Goal: Task Accomplishment & Management: Use online tool/utility

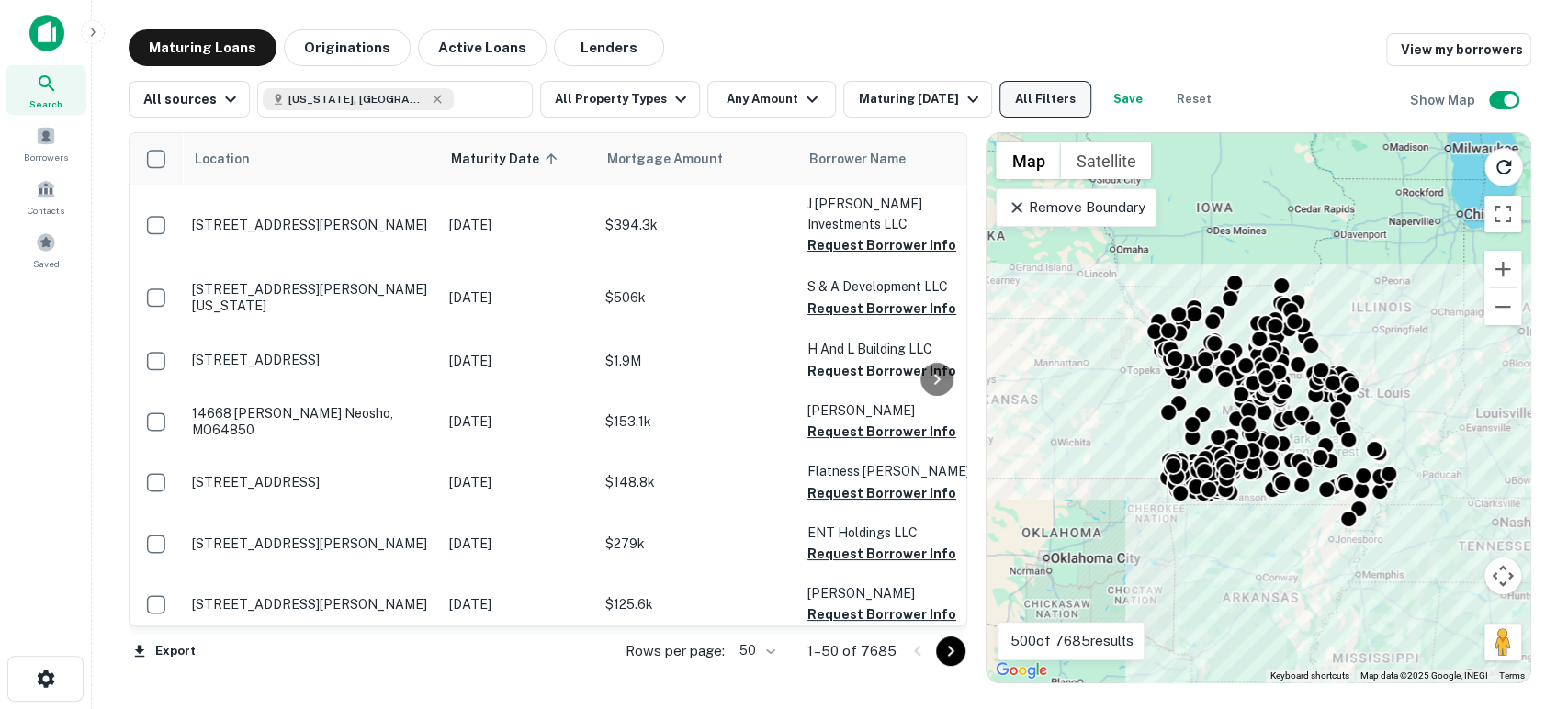
click at [1033, 94] on button "All Filters" at bounding box center [1045, 98] width 91 height 36
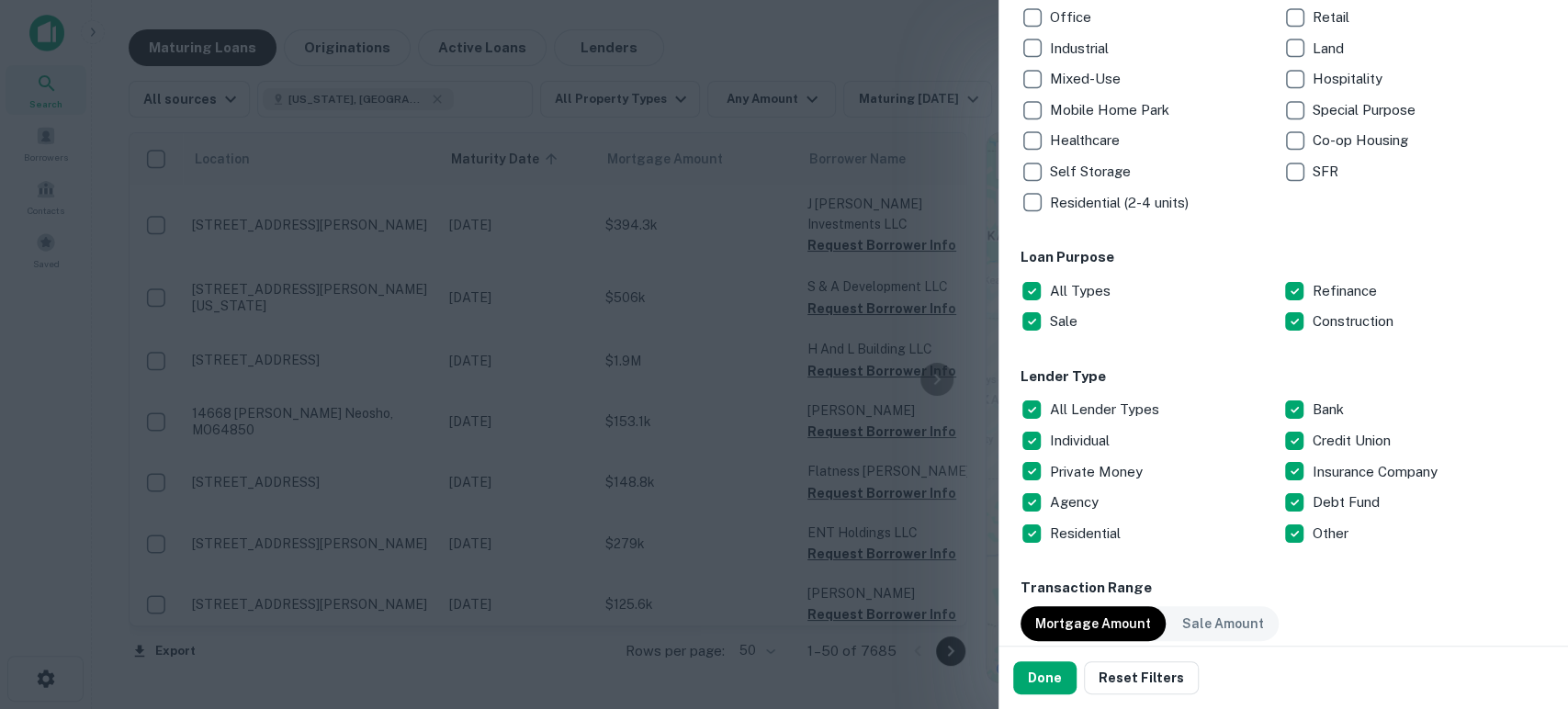
scroll to position [544, 0]
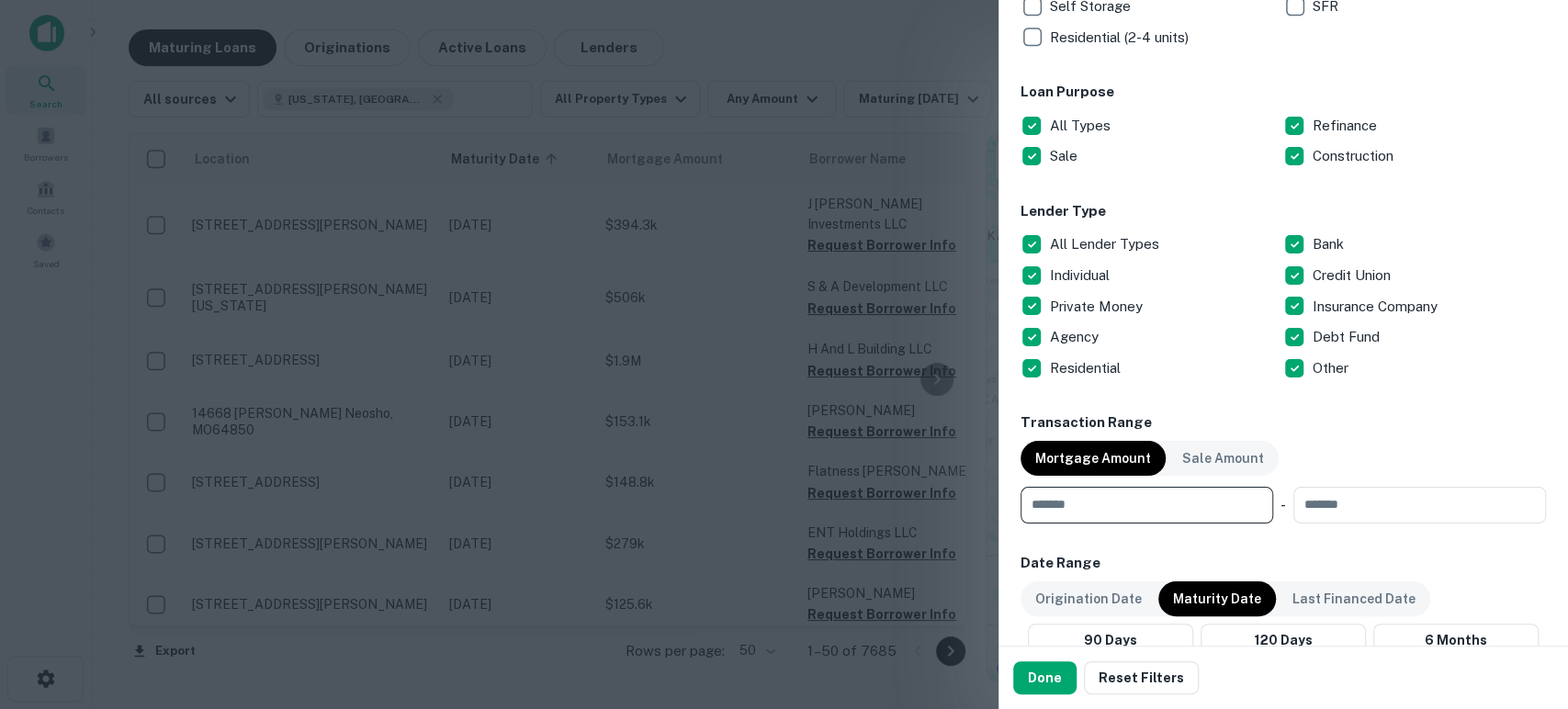
click at [1138, 510] on input "number" at bounding box center [1141, 504] width 240 height 36
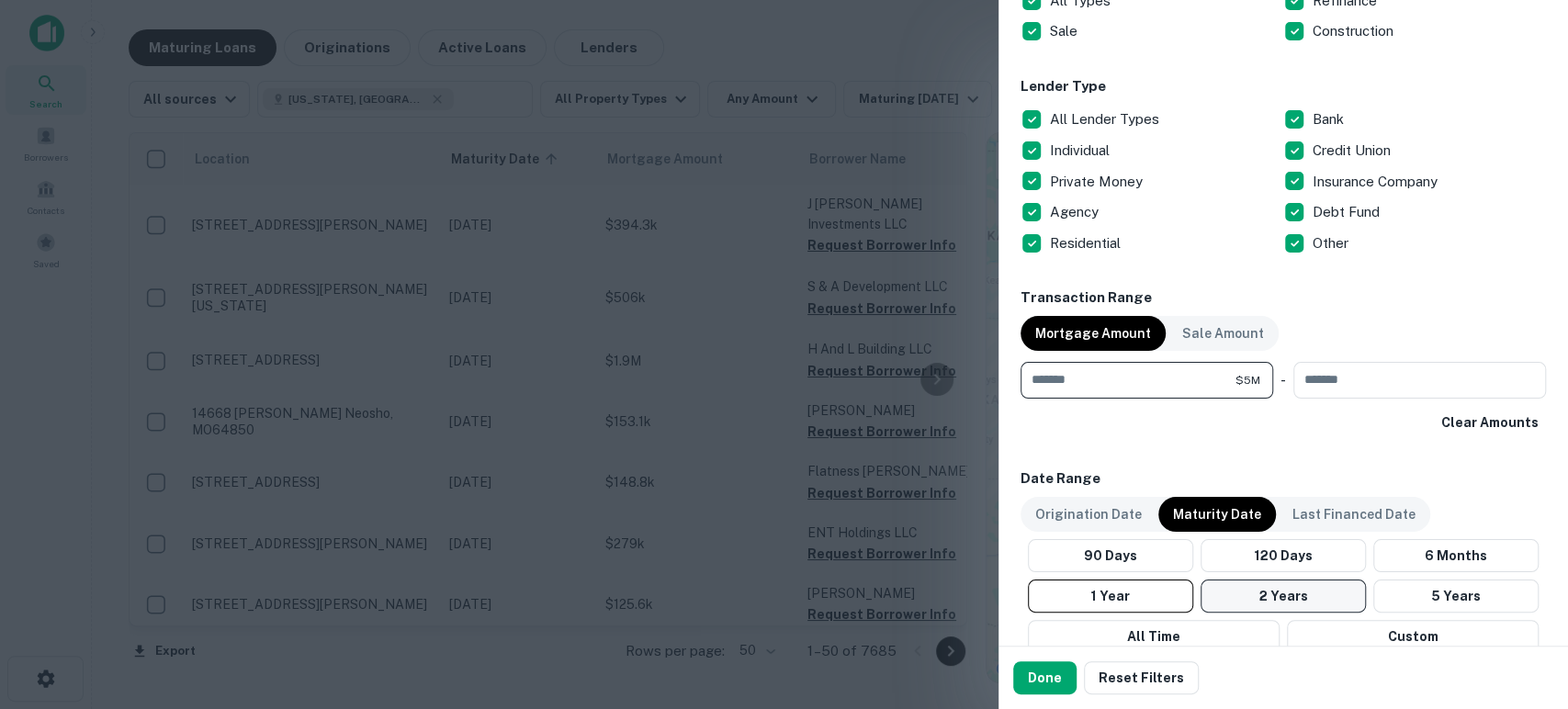
scroll to position [815, 0]
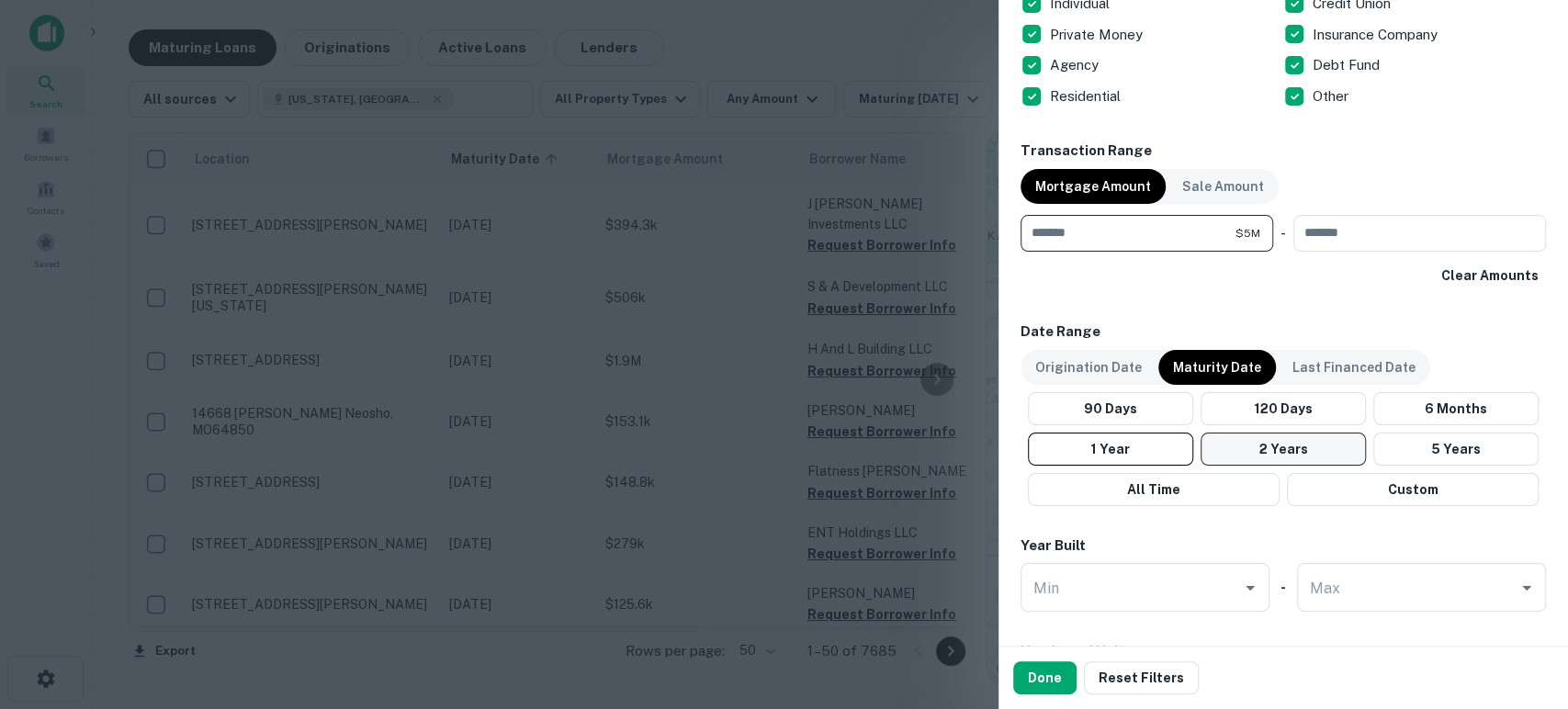
type input "*******"
click at [1299, 456] on button "2 Years" at bounding box center [1284, 449] width 165 height 33
click at [1272, 433] on button "2 Years" at bounding box center [1284, 449] width 165 height 33
click at [1039, 681] on button "Done" at bounding box center [1045, 678] width 63 height 33
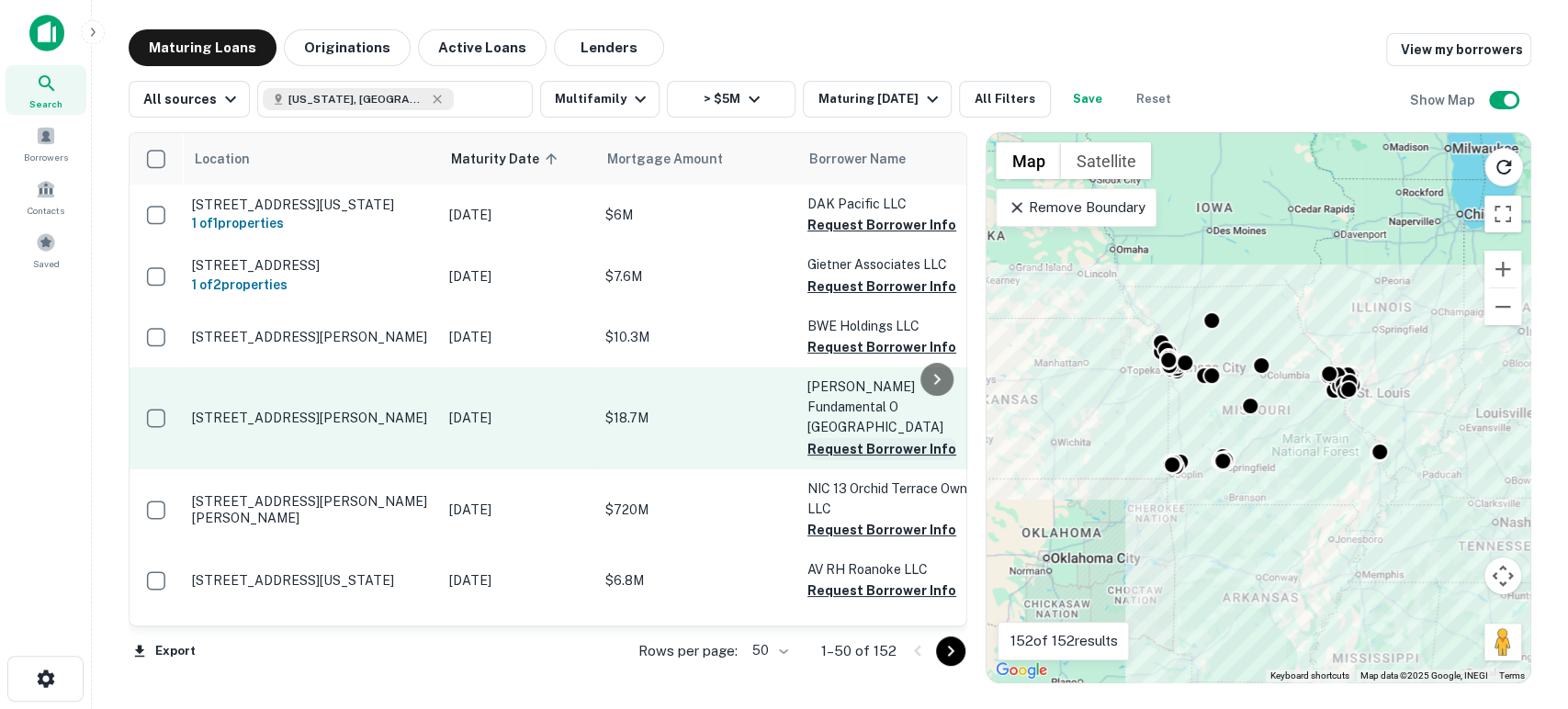
click at [877, 438] on button "Request Borrower Info" at bounding box center [881, 448] width 149 height 22
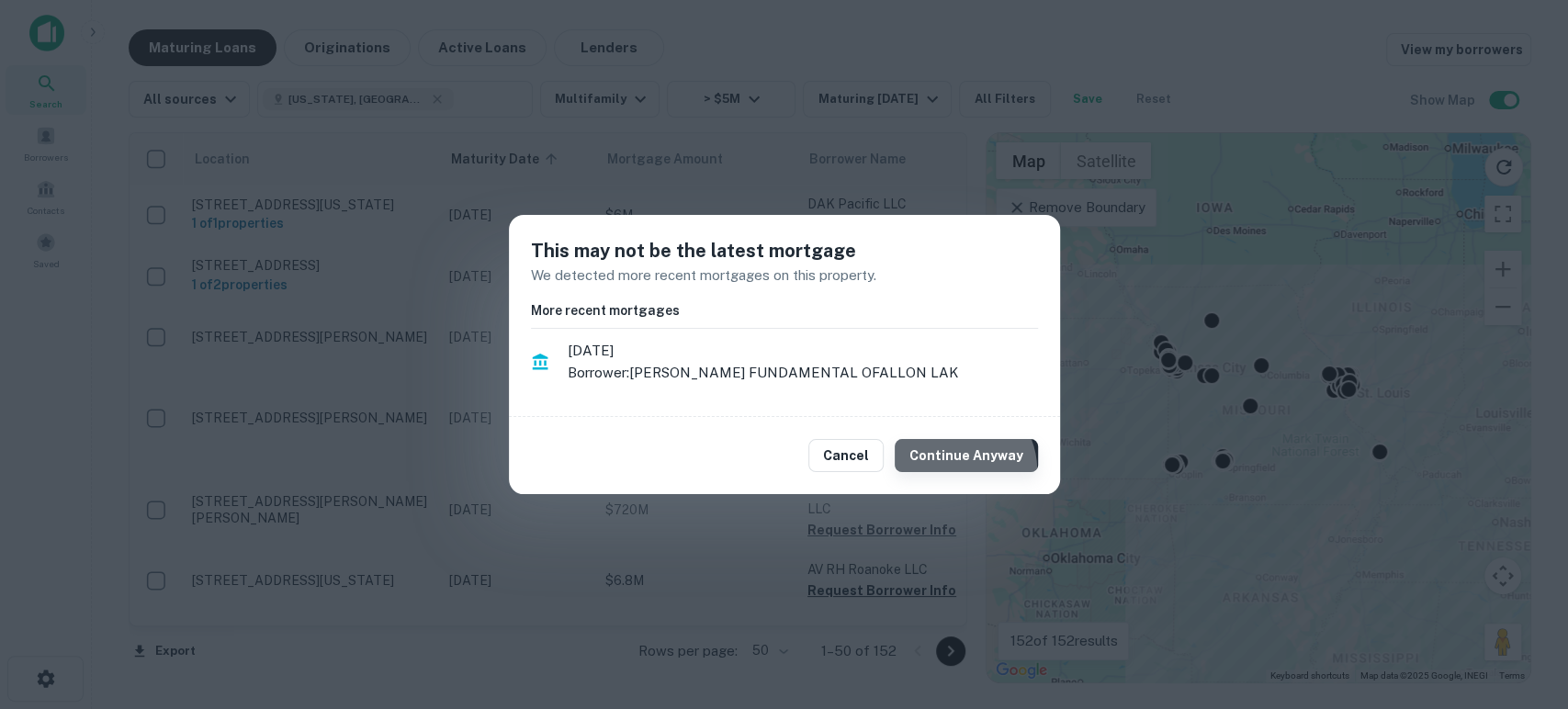
click at [961, 469] on button "Continue Anyway" at bounding box center [967, 455] width 144 height 33
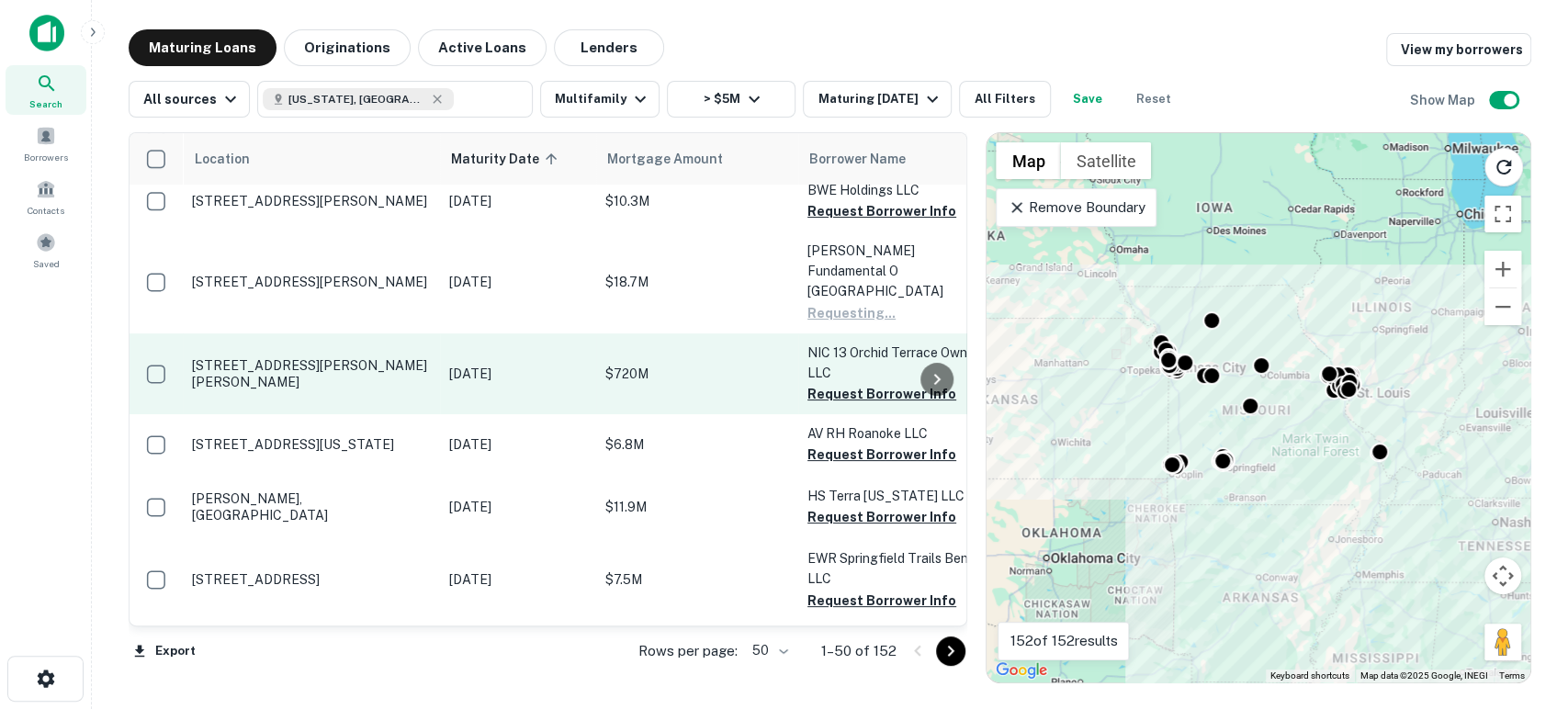
scroll to position [271, 0]
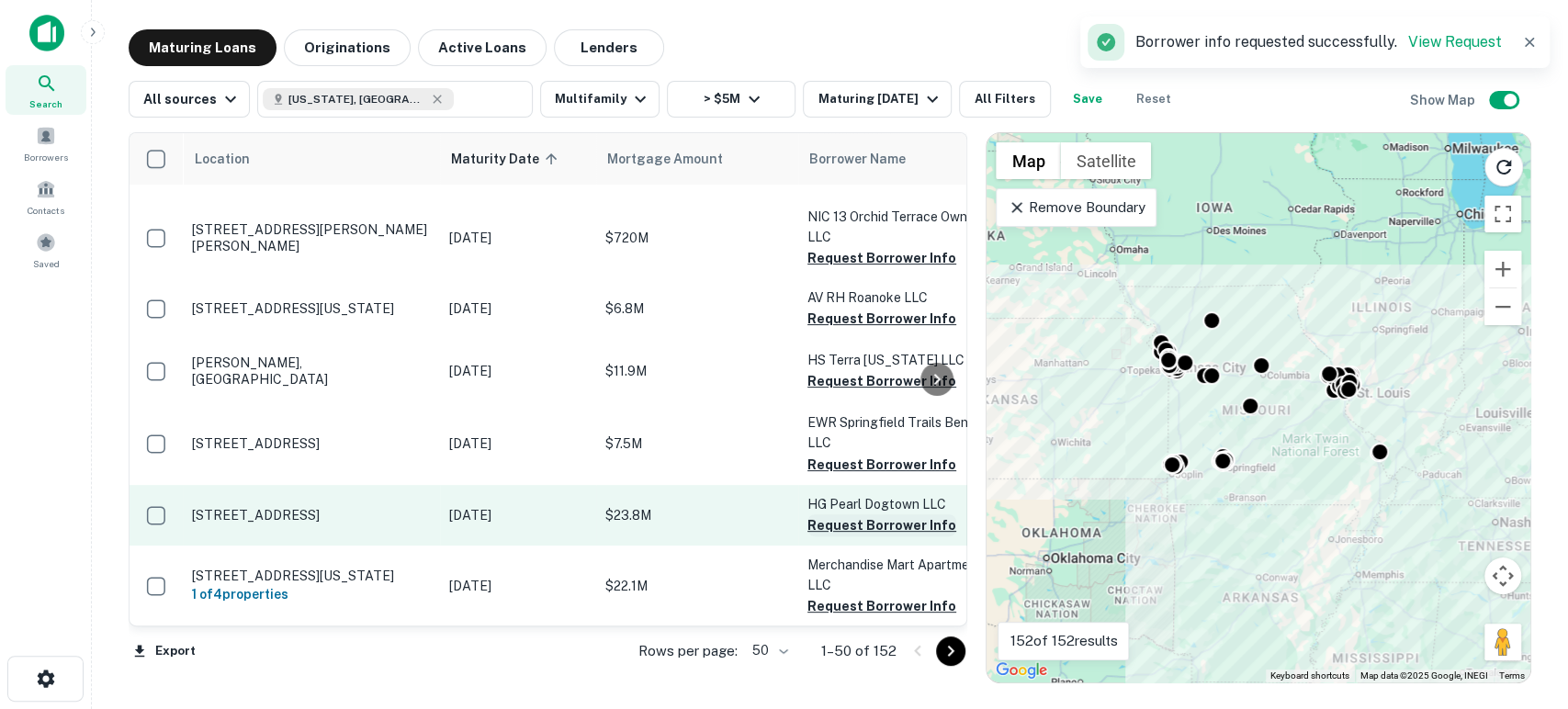
click at [889, 514] on button "Request Borrower Info" at bounding box center [881, 525] width 149 height 22
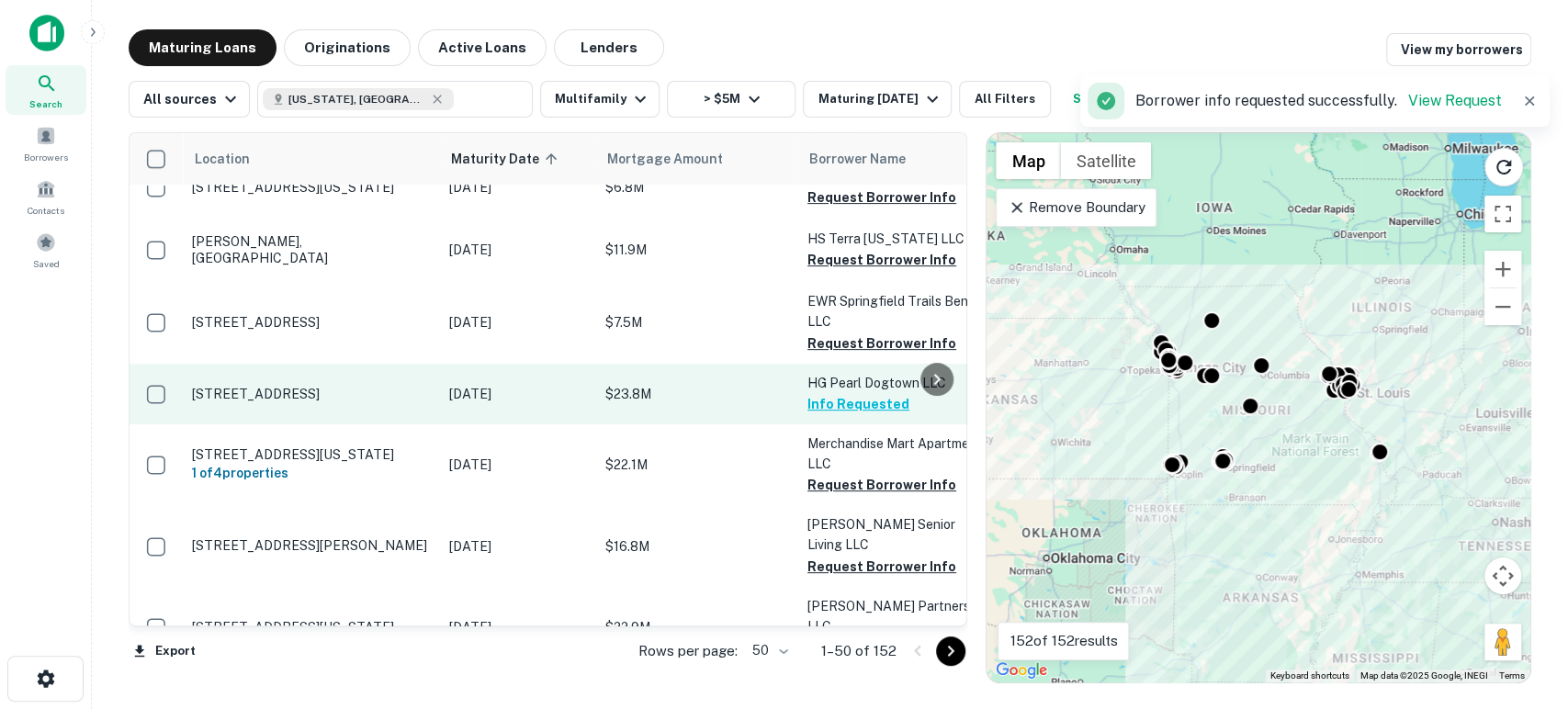
scroll to position [408, 0]
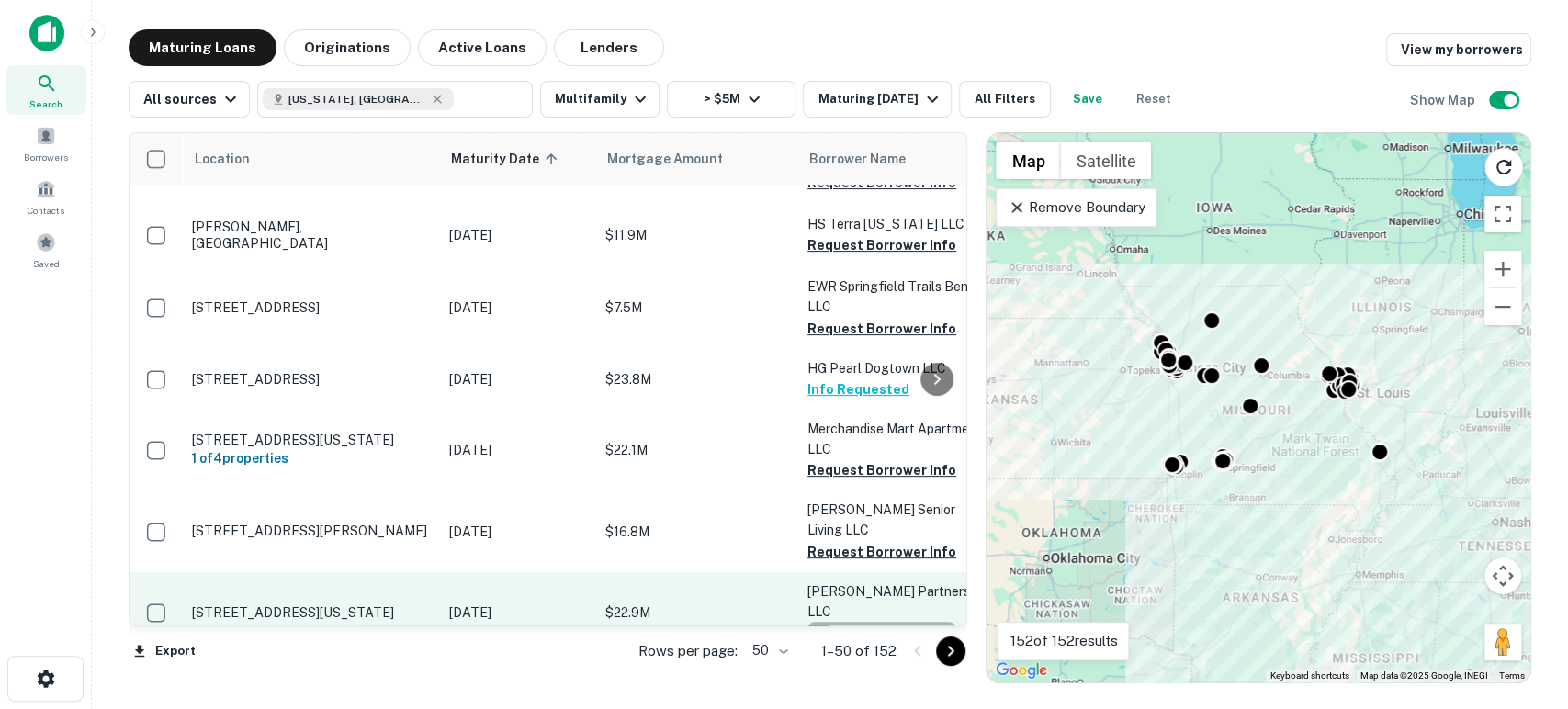
click at [889, 621] on button "Request Borrower Info" at bounding box center [881, 632] width 149 height 22
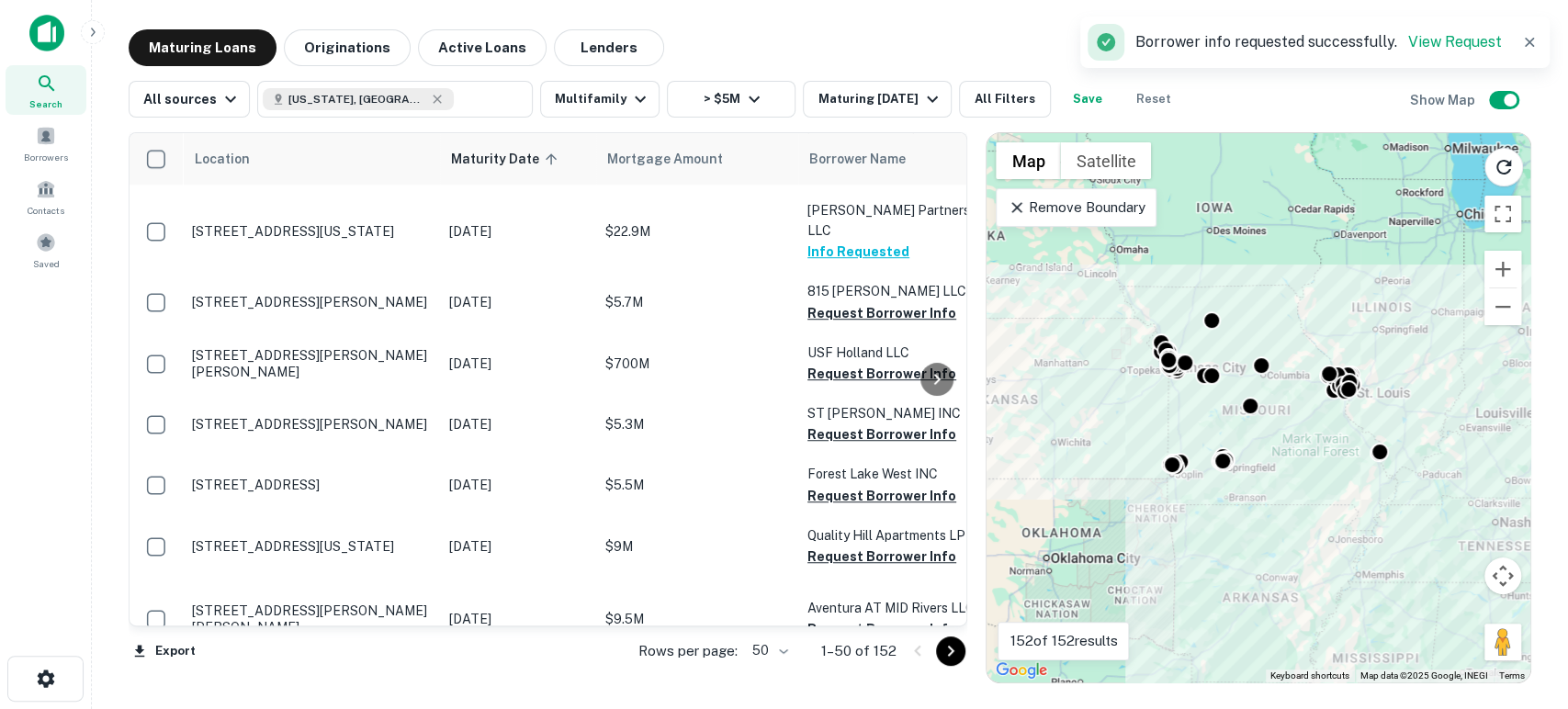
scroll to position [815, 0]
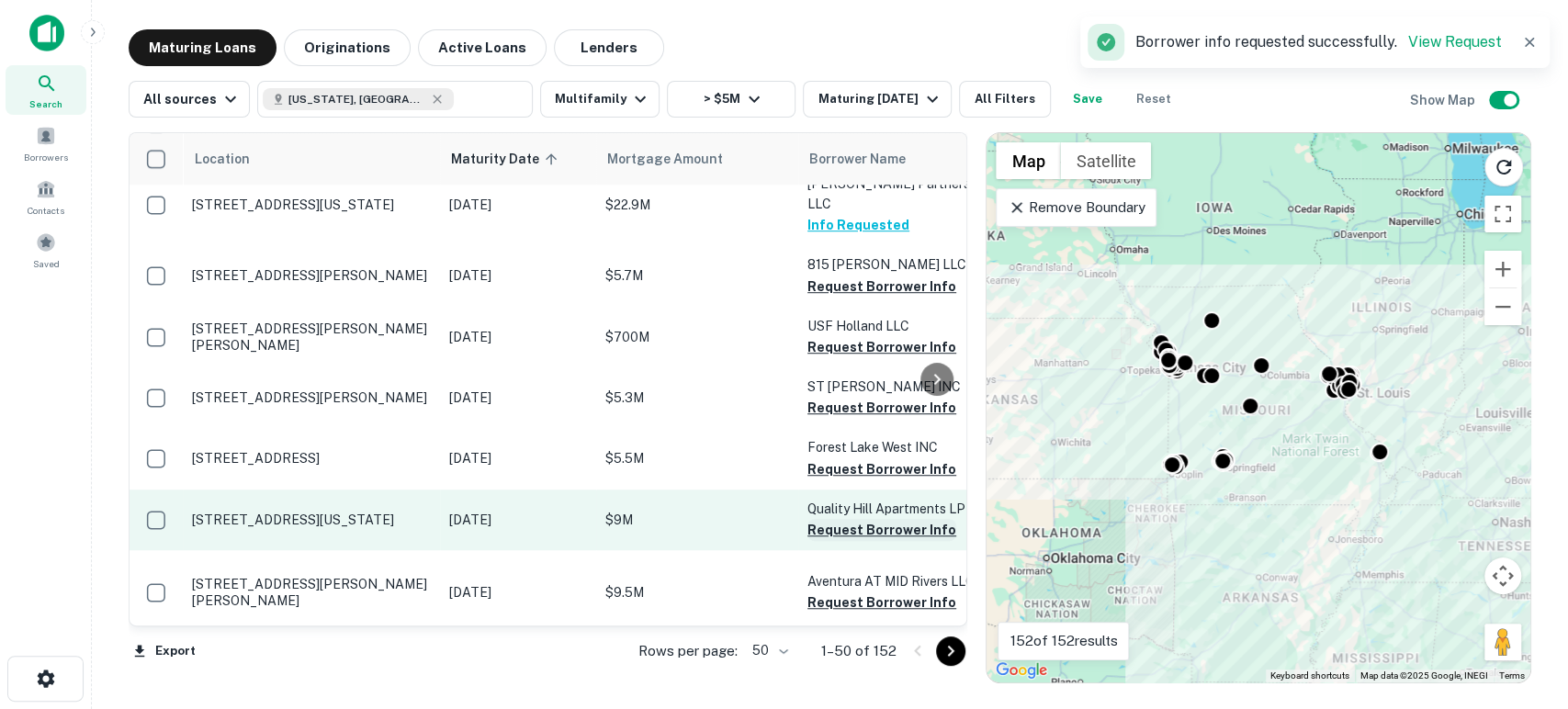
click at [887, 519] on button "Request Borrower Info" at bounding box center [881, 530] width 149 height 22
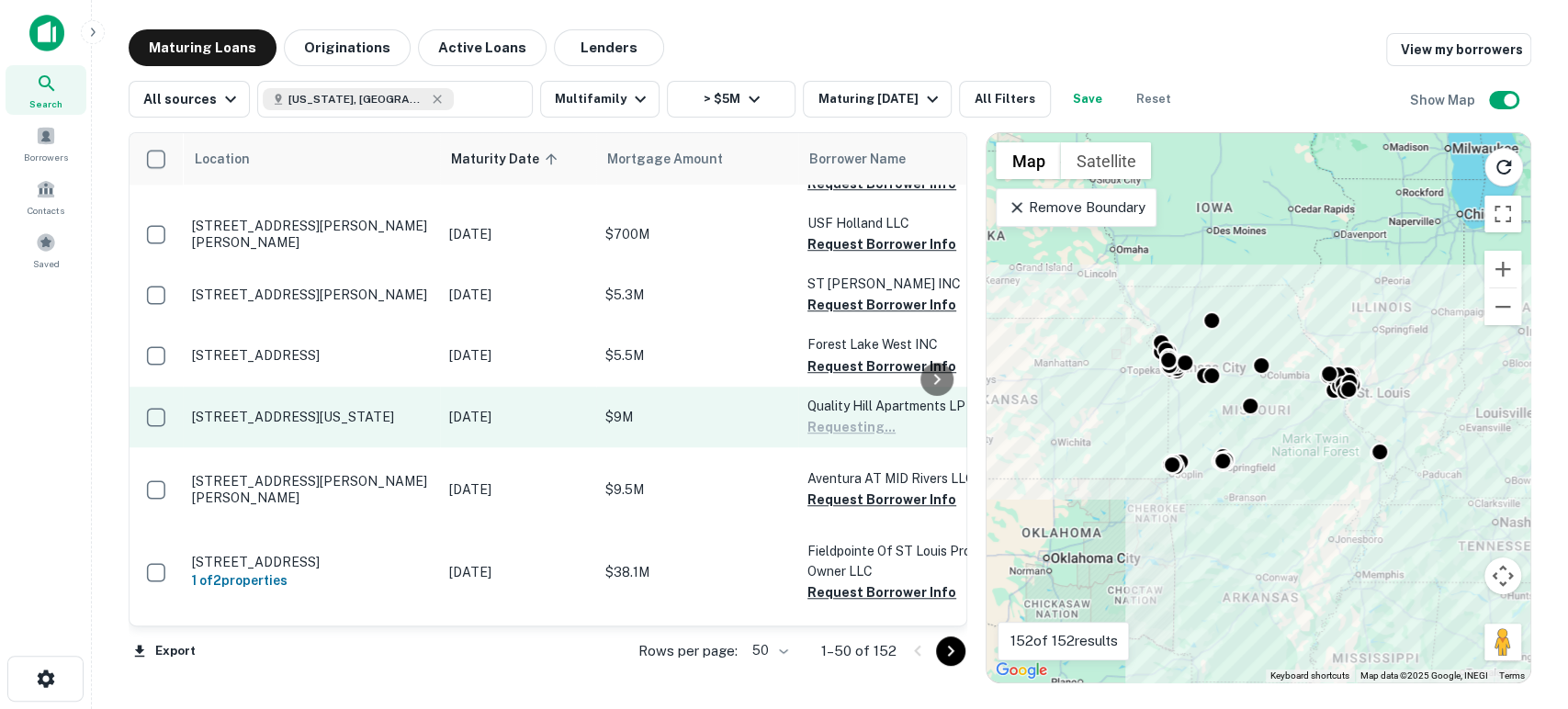
scroll to position [952, 0]
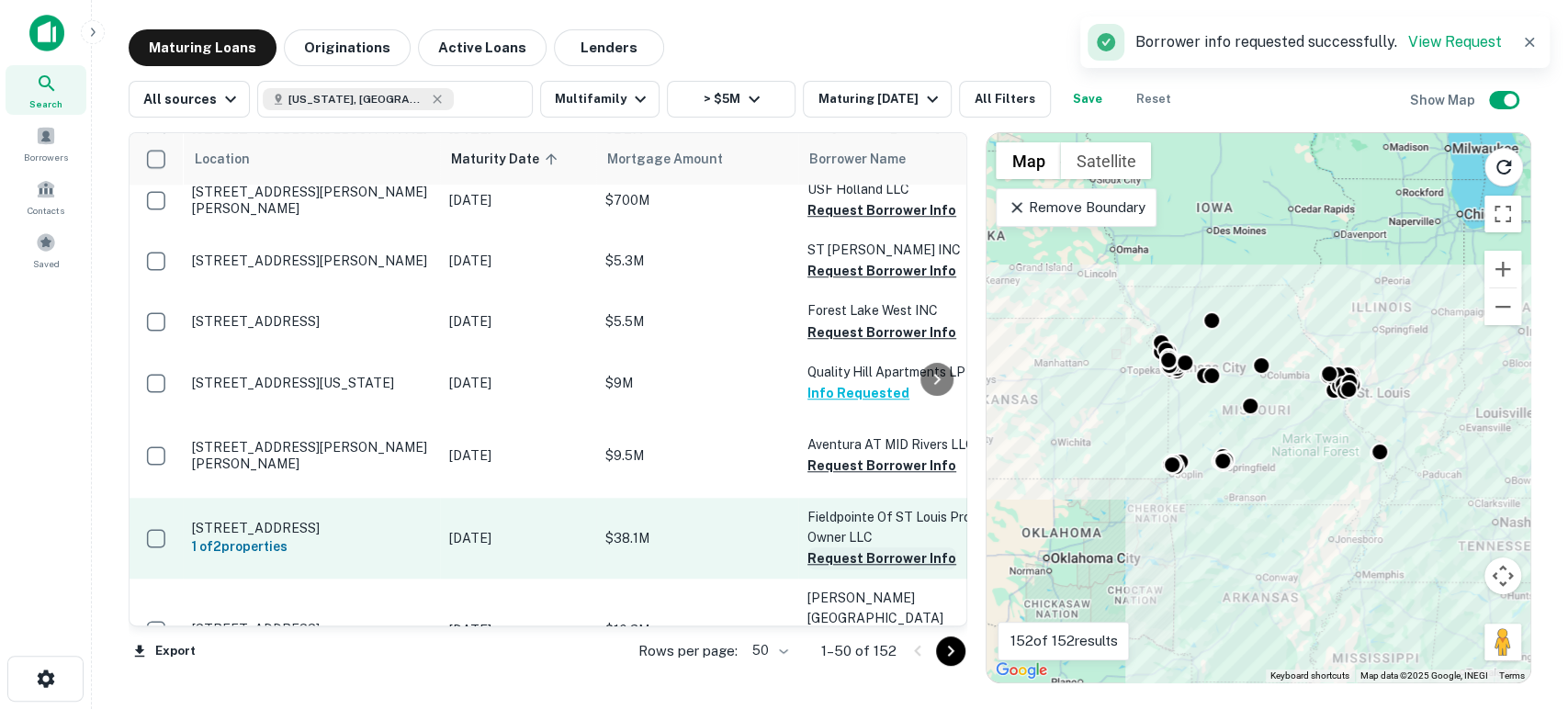
click at [882, 548] on button "Request Borrower Info" at bounding box center [881, 559] width 149 height 22
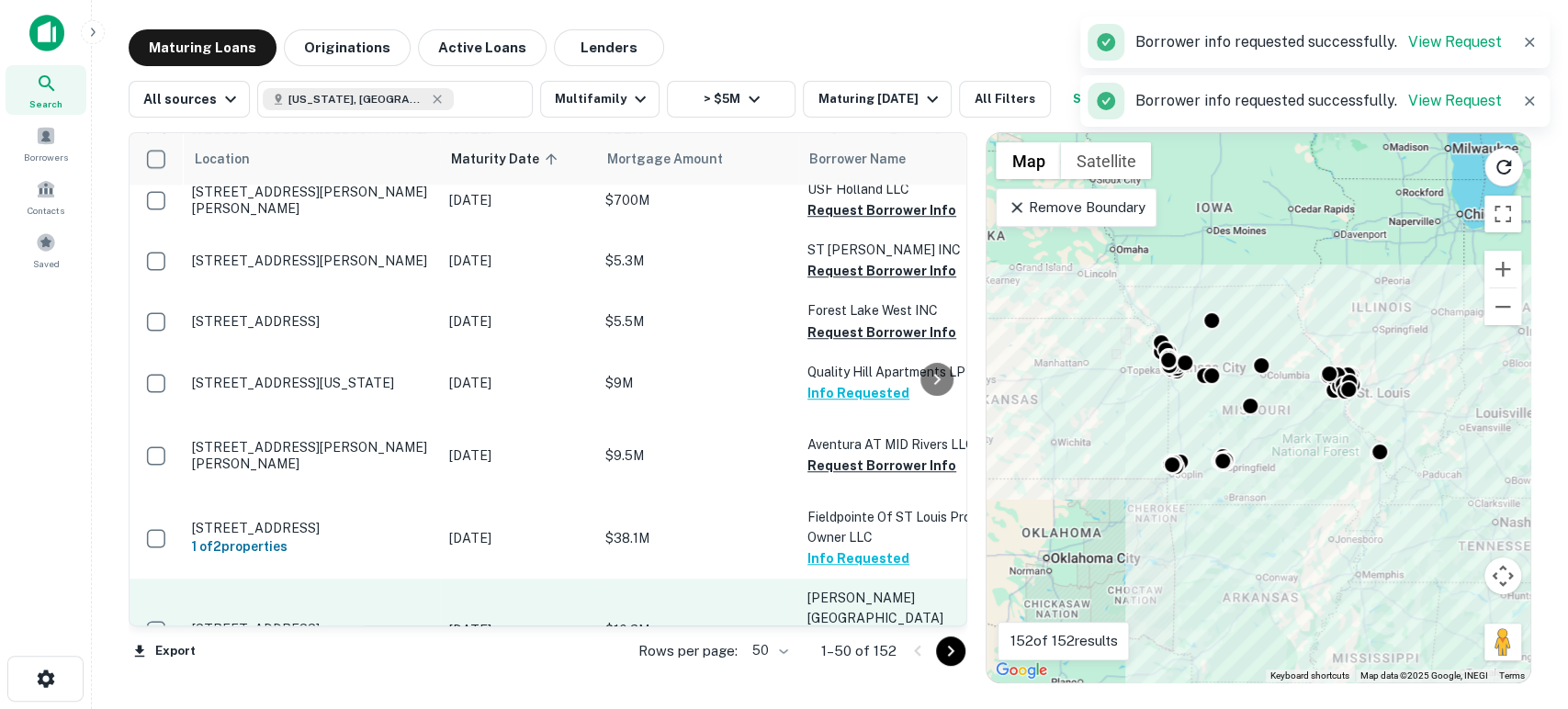
click at [879, 649] on button "Request Borrower Info" at bounding box center [881, 660] width 149 height 22
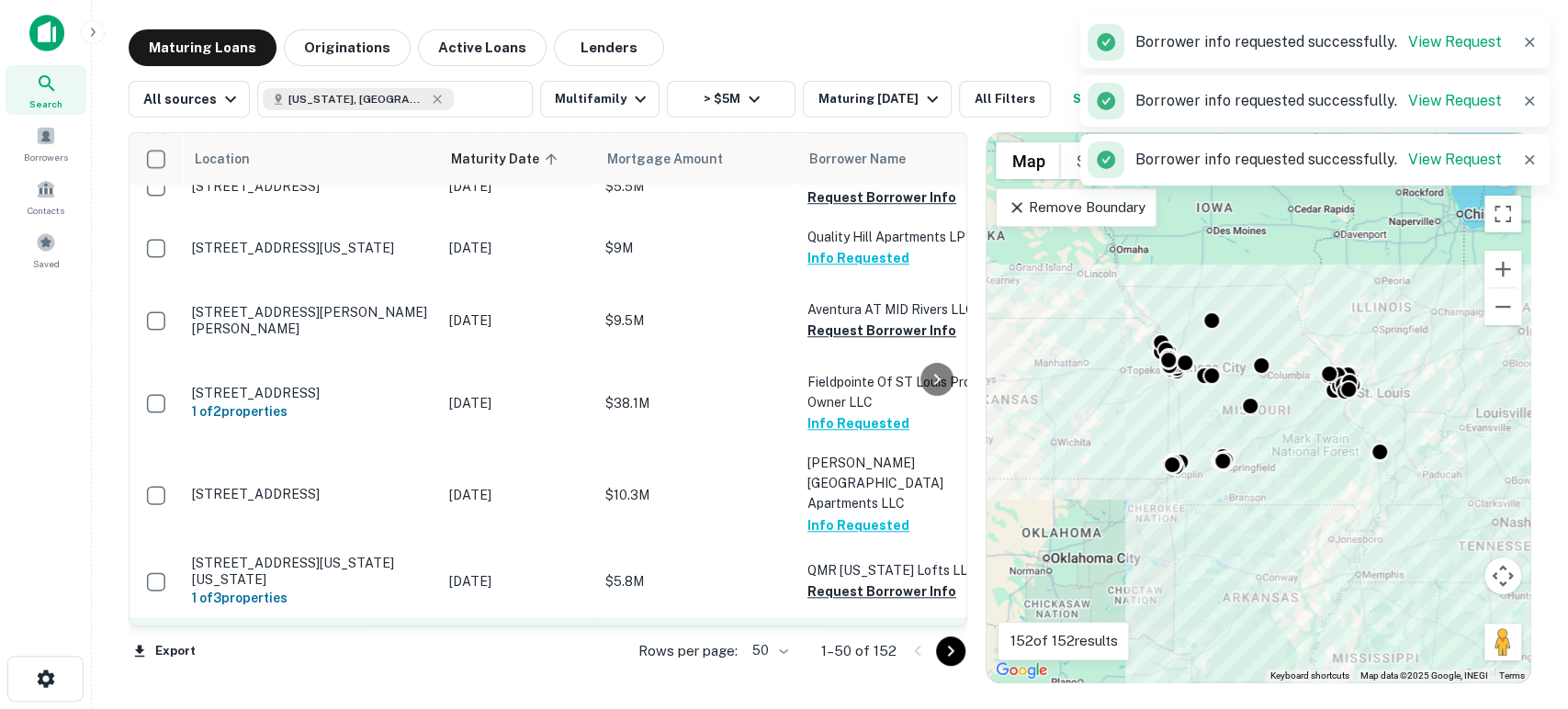
click at [868, 668] on button "Request Borrower Info" at bounding box center [881, 679] width 149 height 22
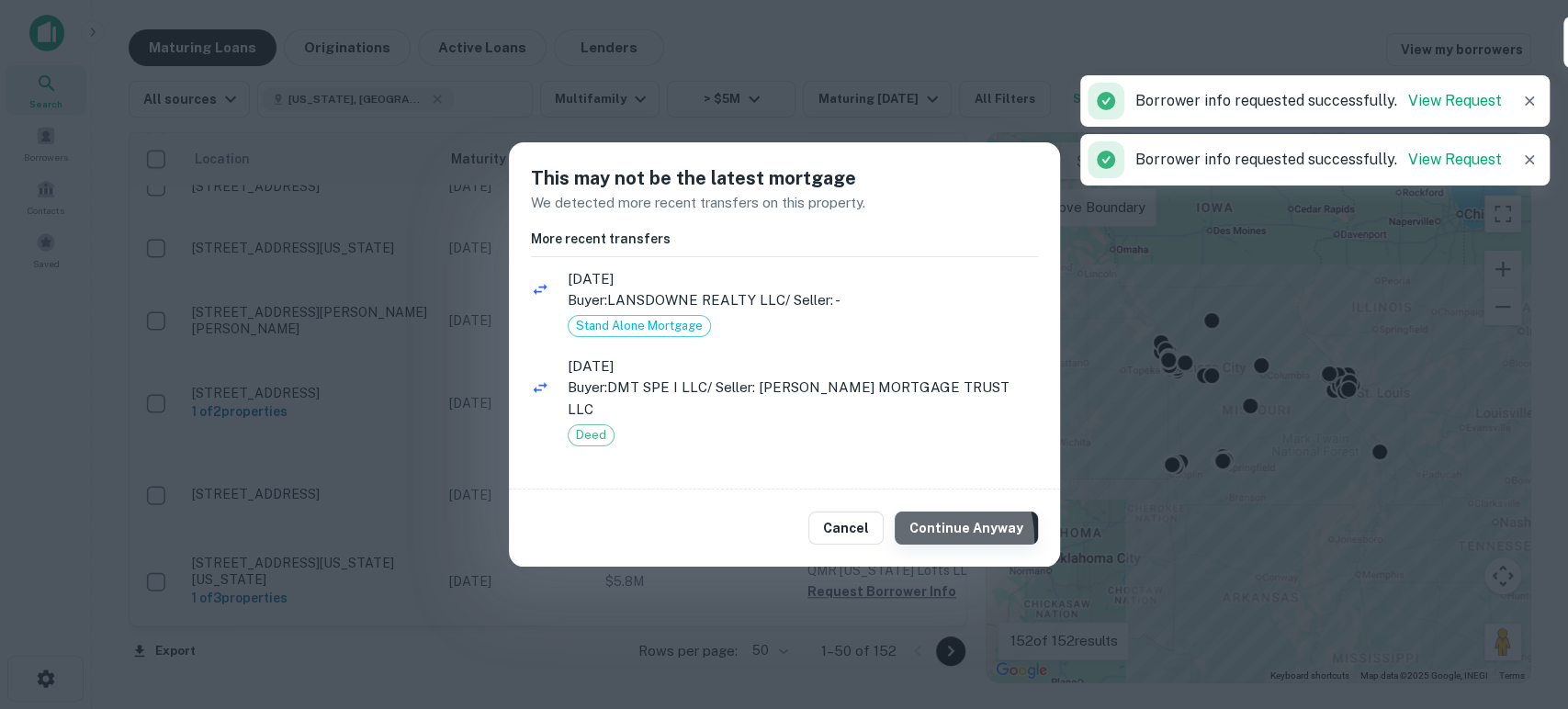
click at [922, 540] on button "Continue Anyway" at bounding box center [967, 528] width 144 height 33
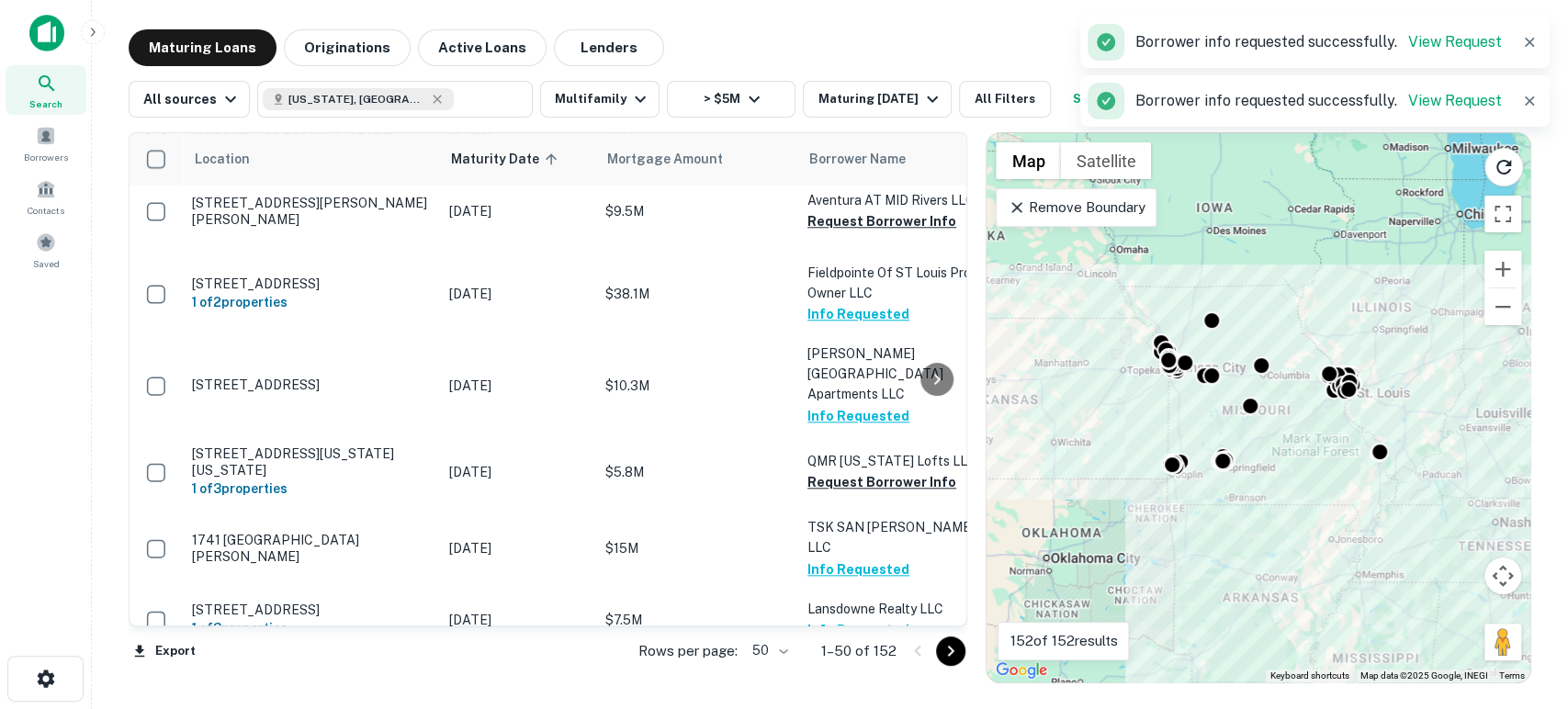
scroll to position [1224, 0]
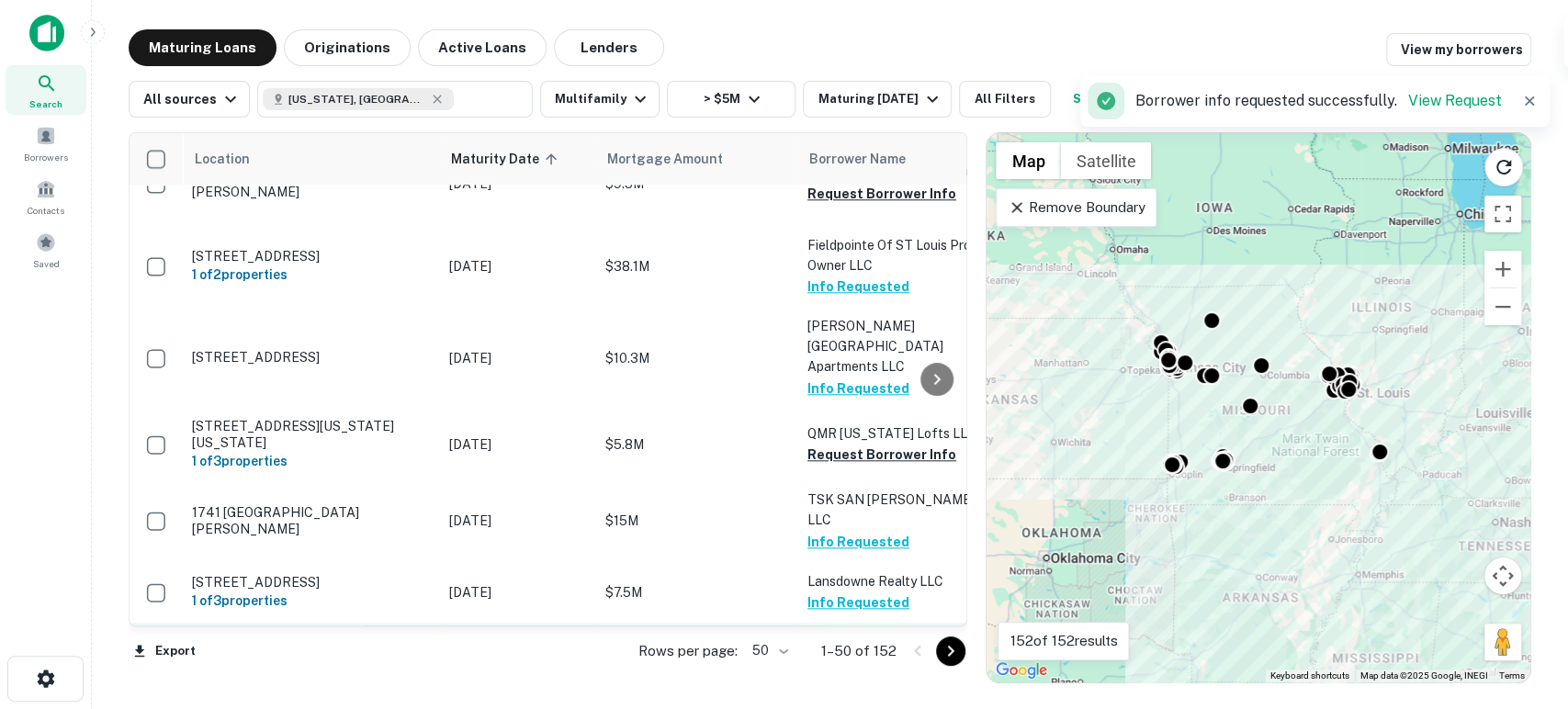
click at [891, 652] on button "Request Borrower Info" at bounding box center [881, 663] width 149 height 22
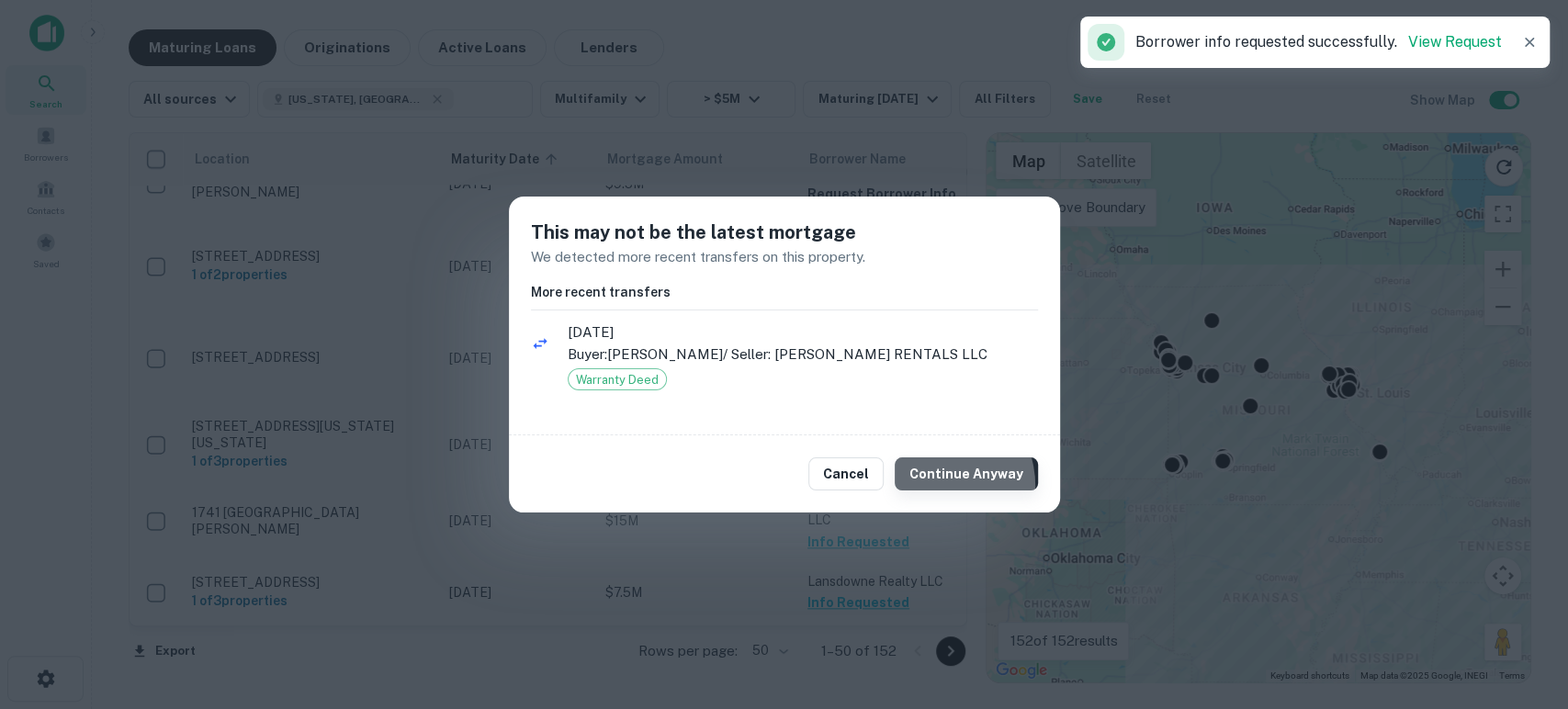
click at [936, 486] on button "Continue Anyway" at bounding box center [967, 474] width 144 height 33
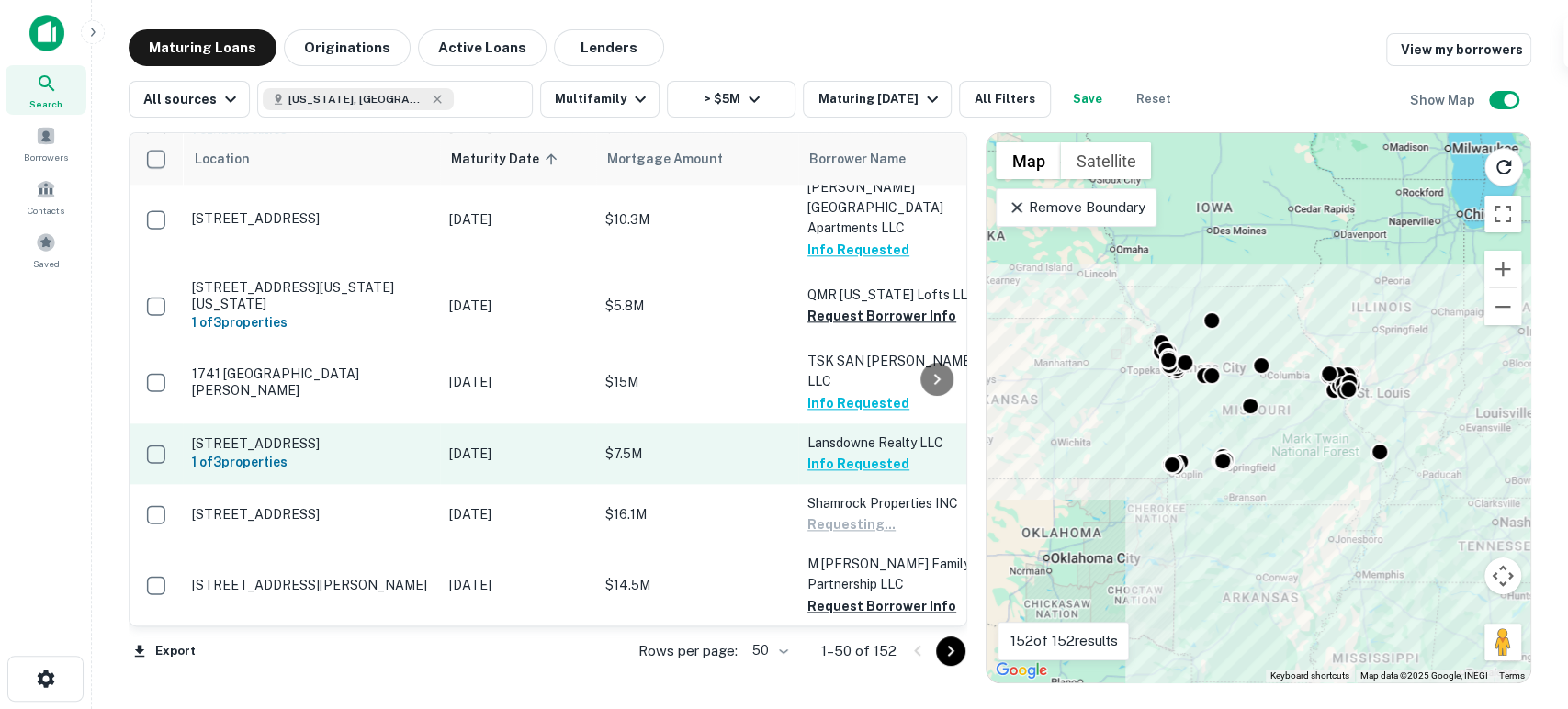
scroll to position [1496, 0]
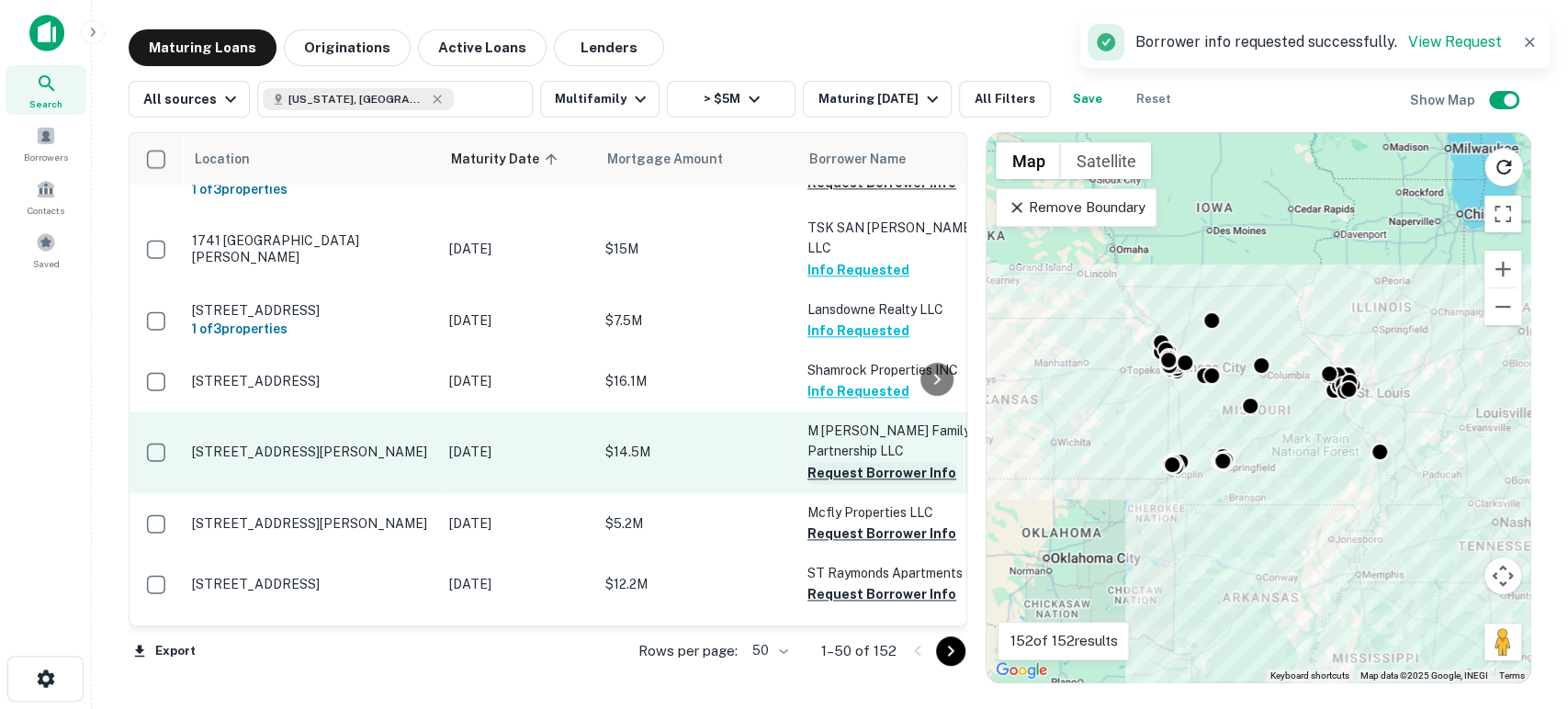
click at [884, 462] on button "Request Borrower Info" at bounding box center [881, 473] width 149 height 22
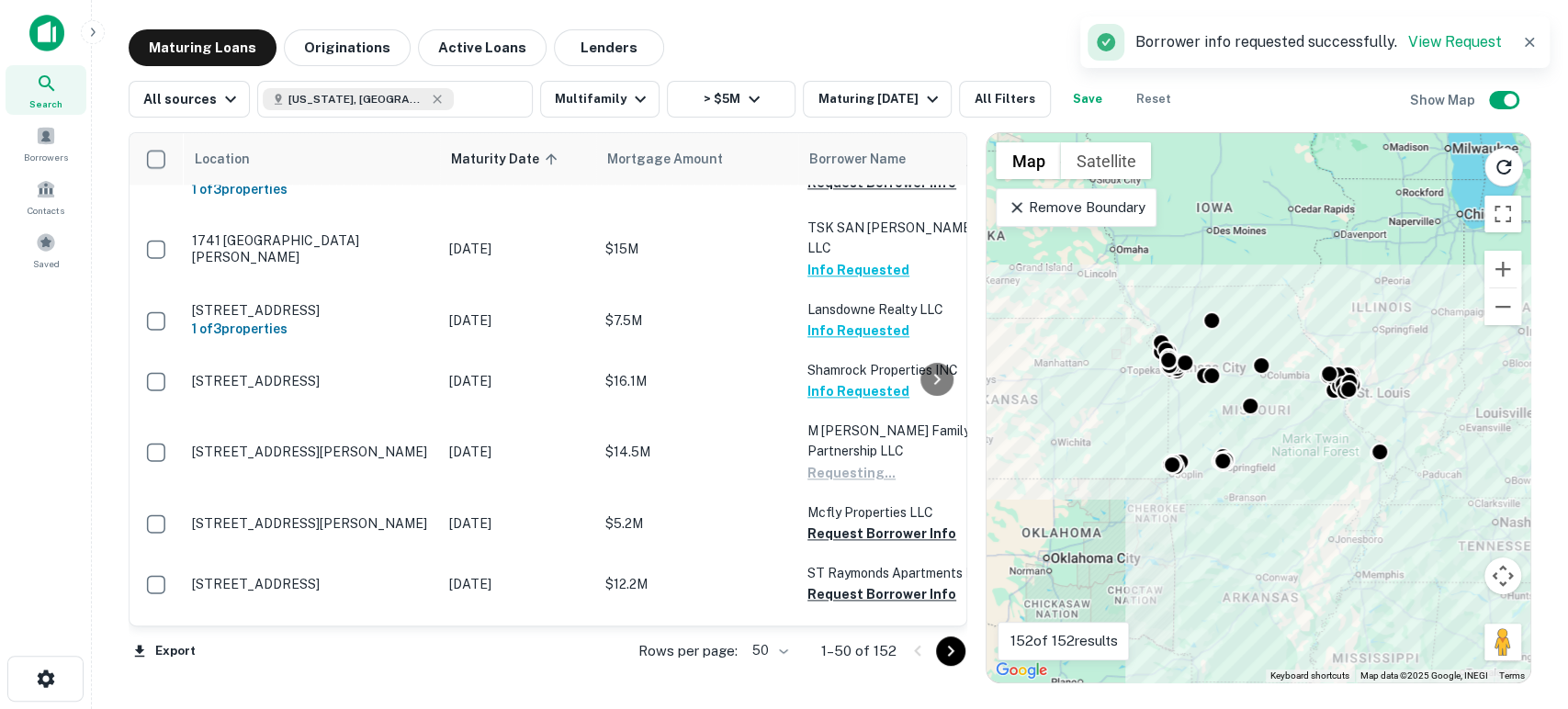
click at [869, 705] on button "Request Borrower Info" at bounding box center [881, 716] width 149 height 22
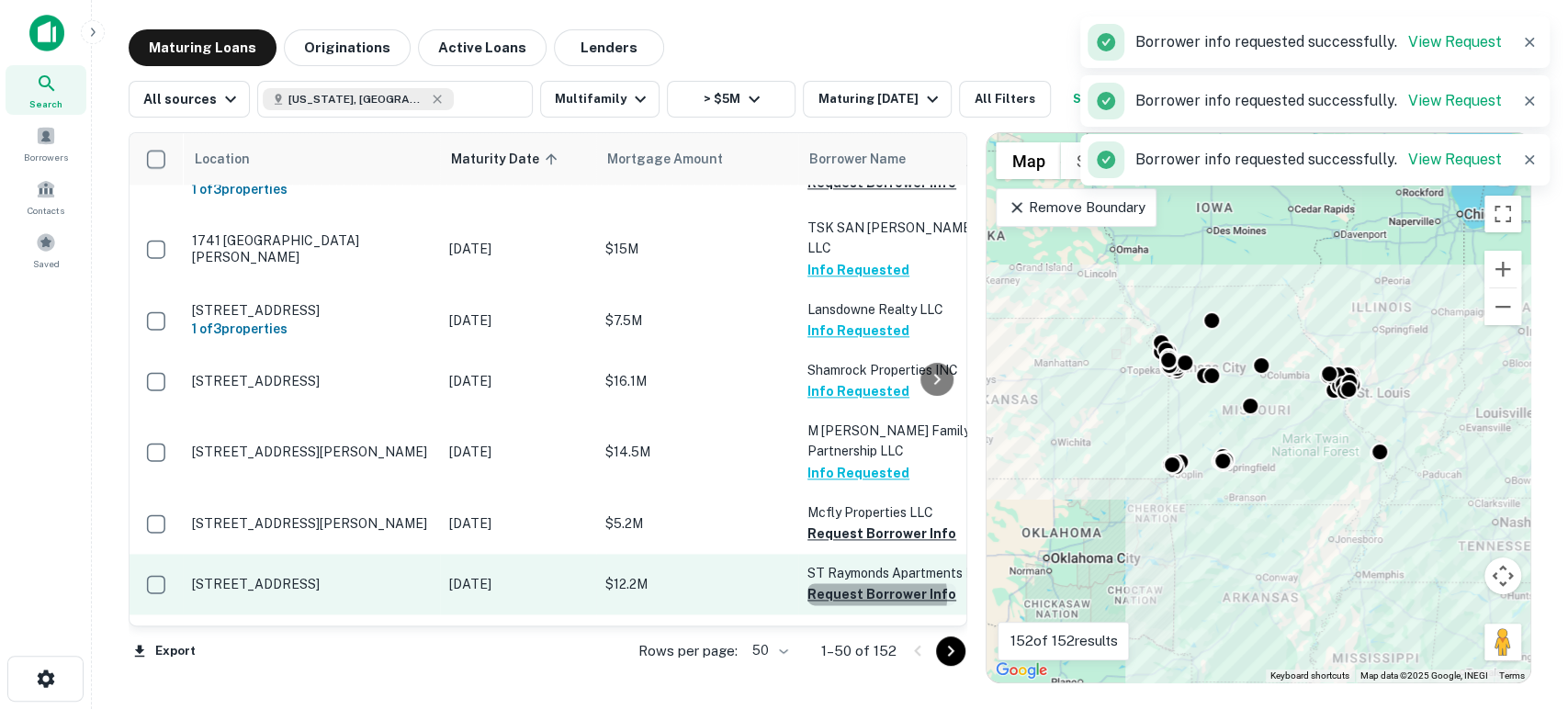
click at [873, 583] on button "Request Borrower Info" at bounding box center [881, 594] width 149 height 22
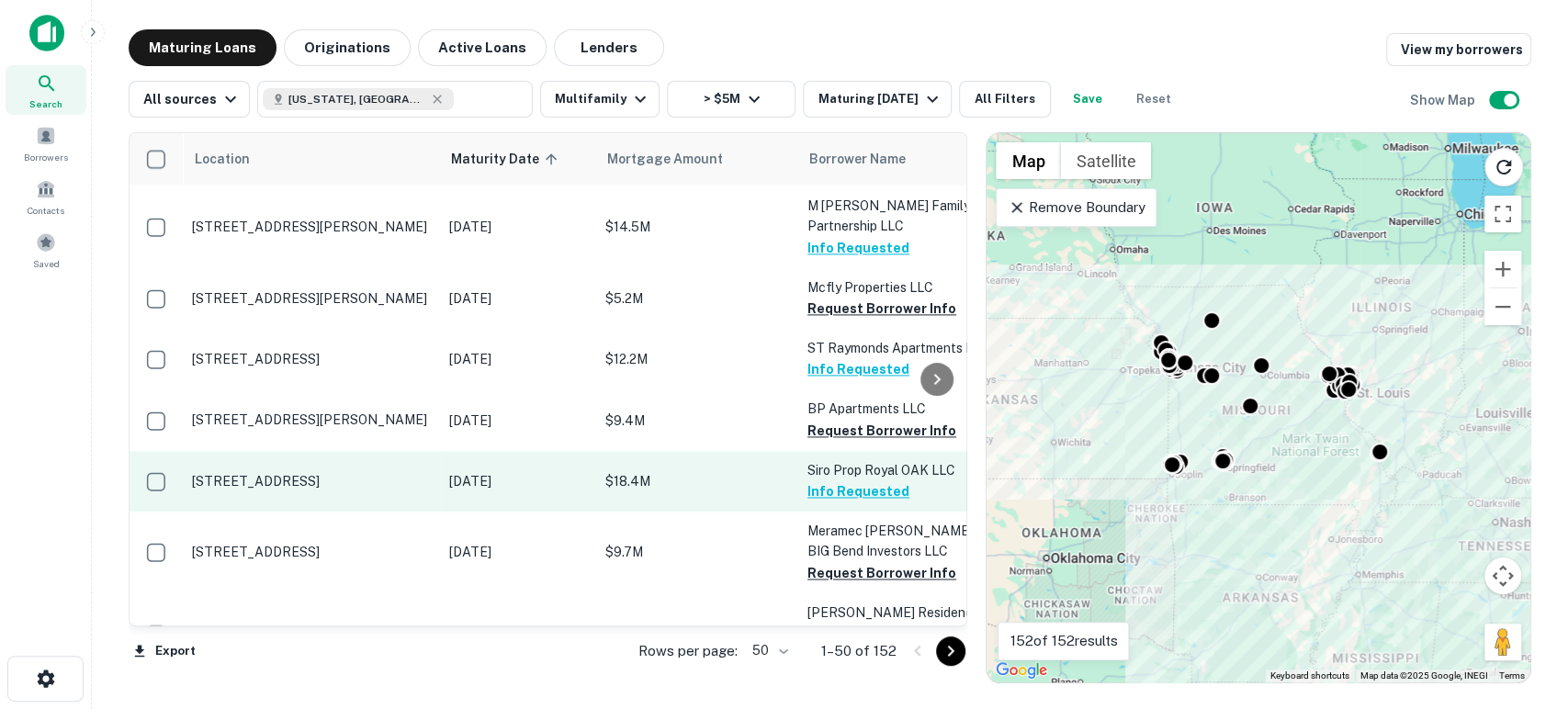
scroll to position [1769, 0]
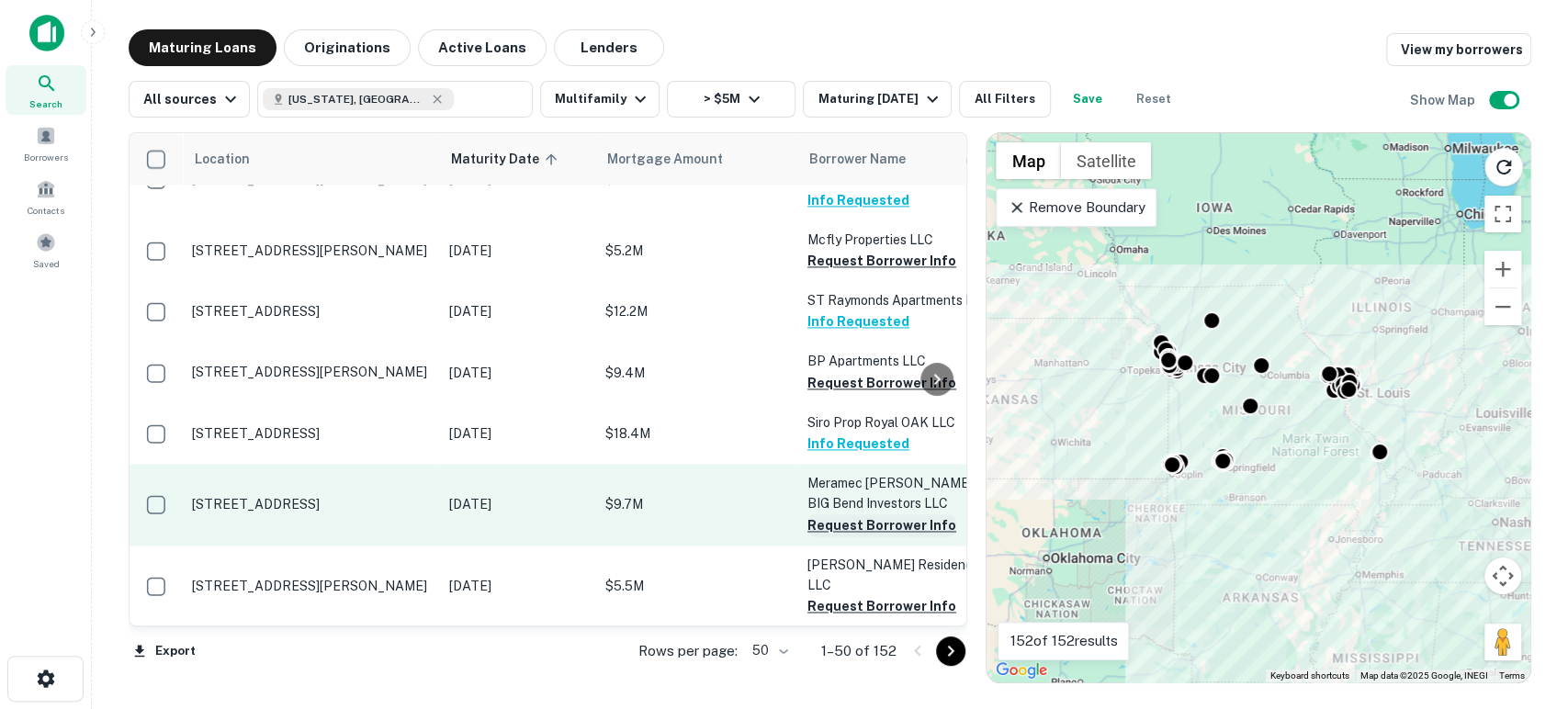
click at [853, 514] on button "Request Borrower Info" at bounding box center [881, 525] width 149 height 22
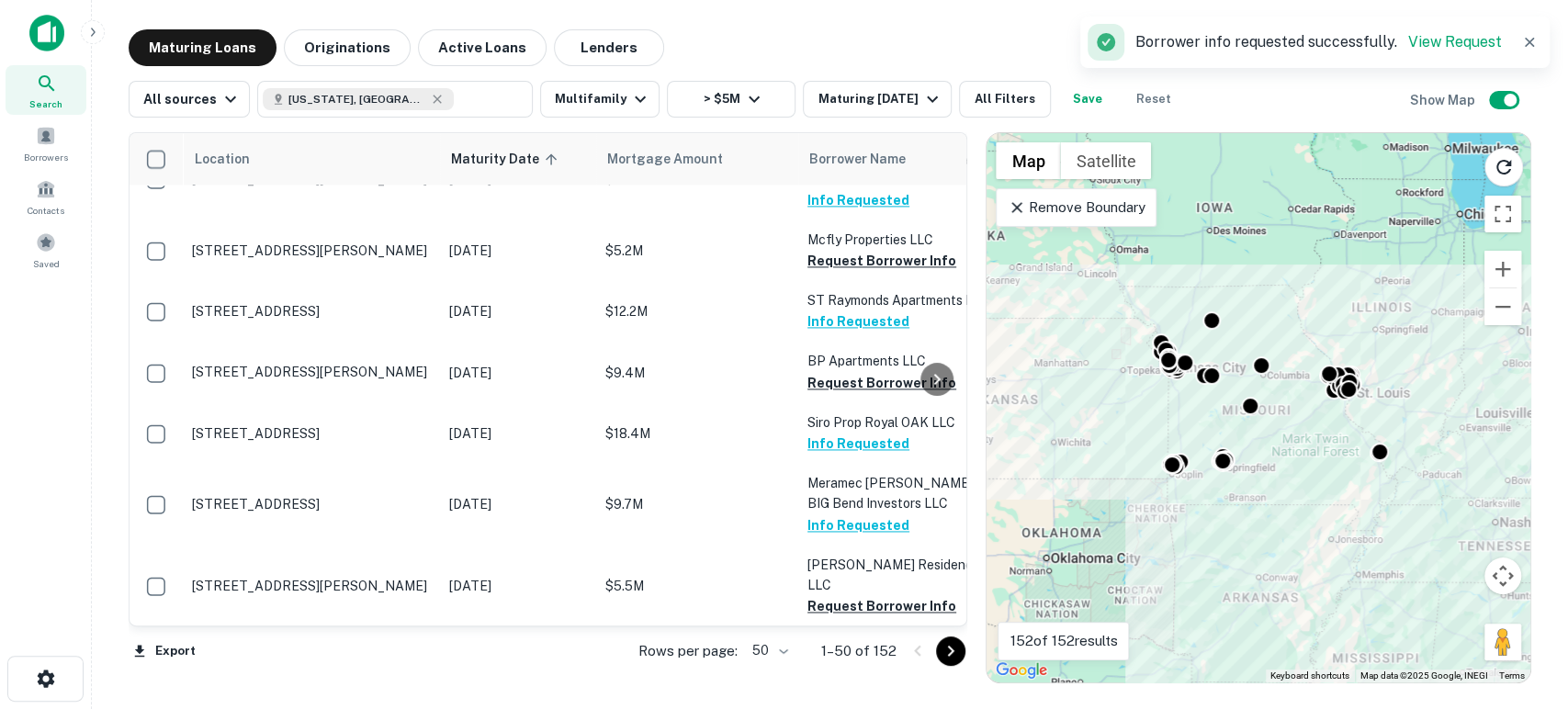
scroll to position [1904, 0]
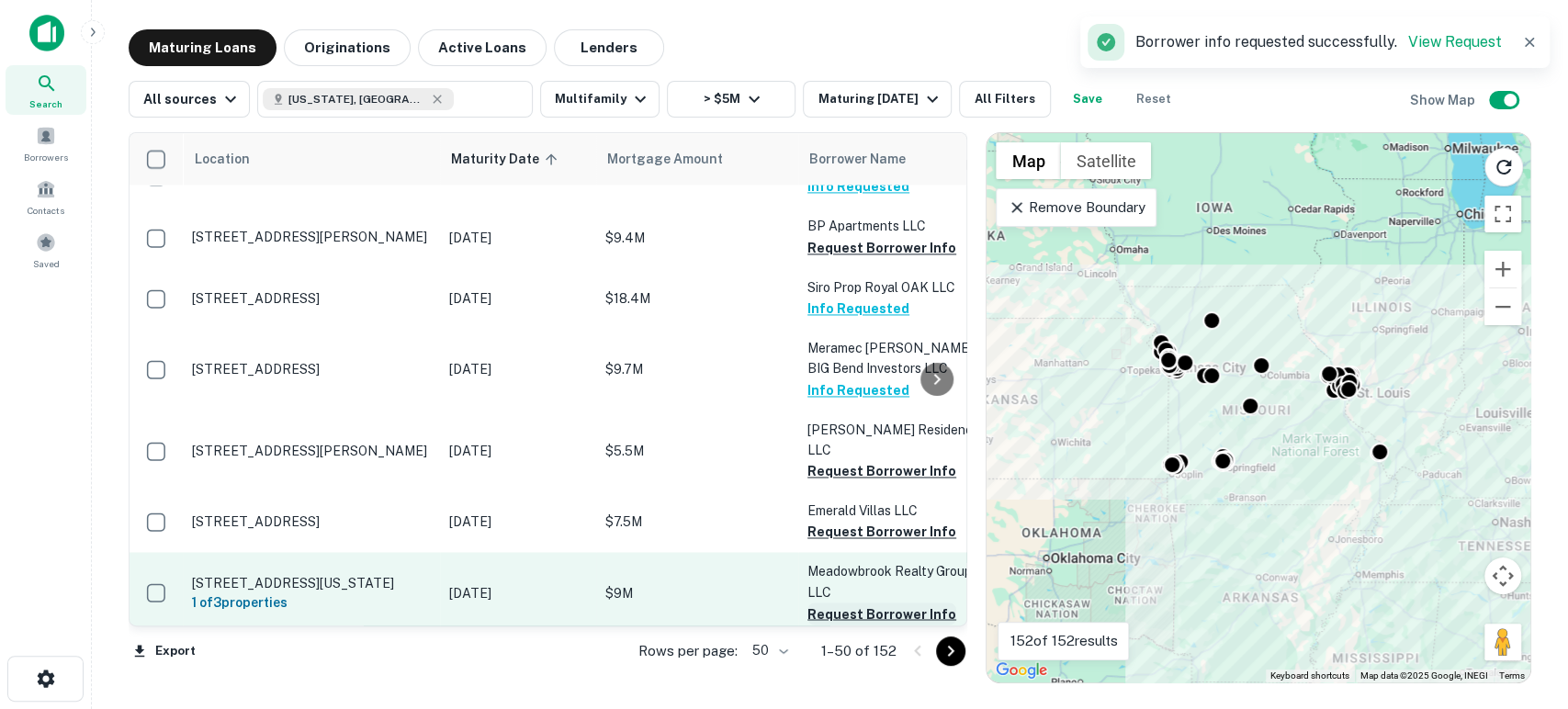
click at [863, 603] on button "Request Borrower Info" at bounding box center [881, 614] width 149 height 22
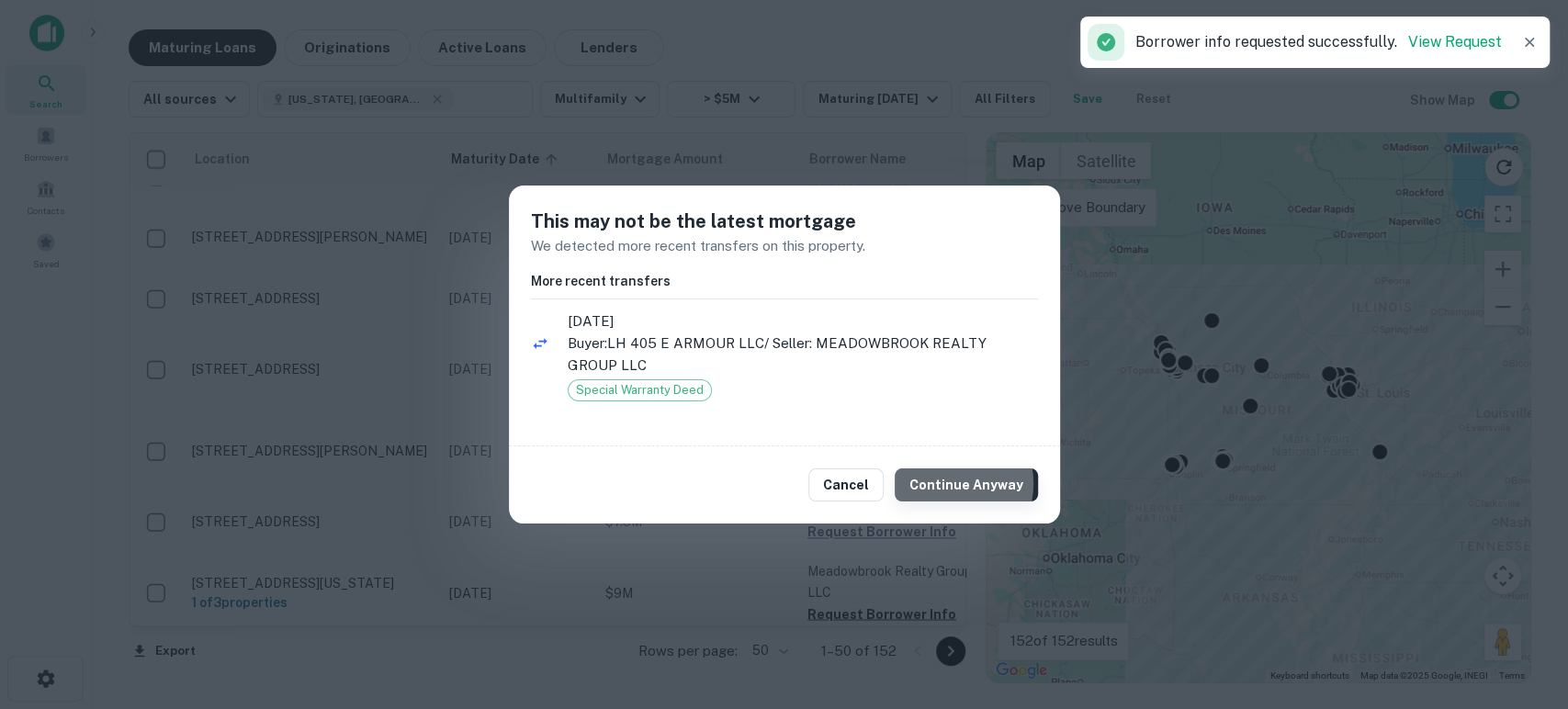
click at [955, 483] on button "Continue Anyway" at bounding box center [967, 485] width 144 height 33
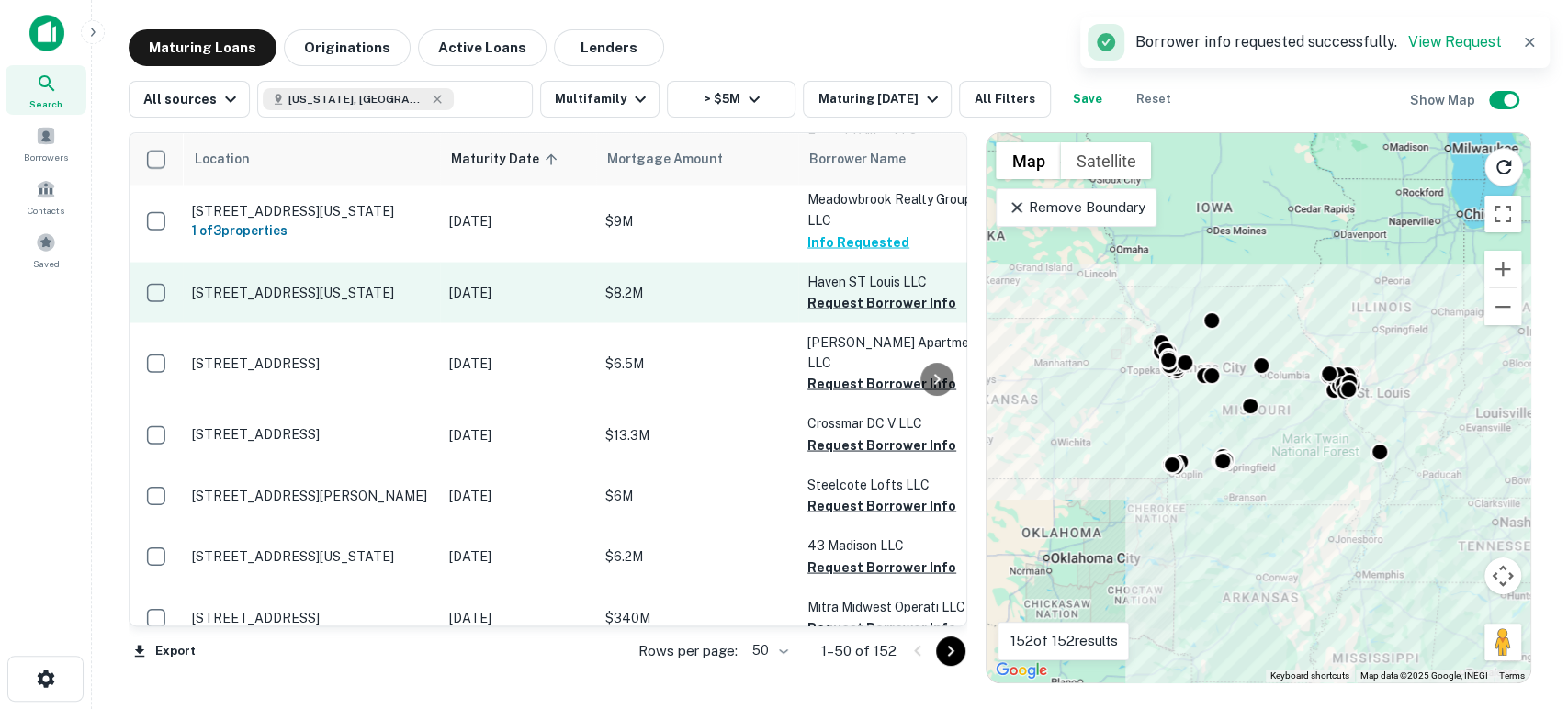
scroll to position [2313, 0]
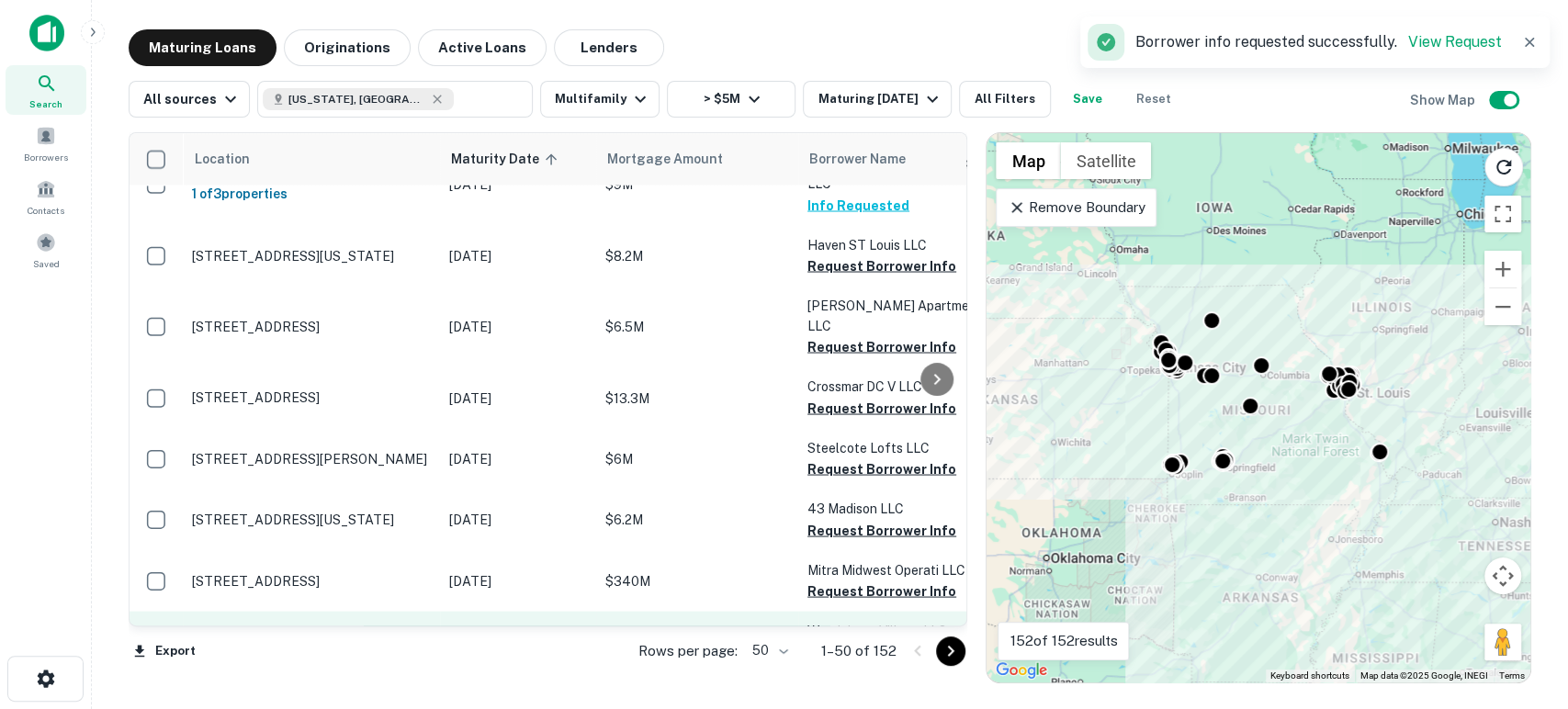
click at [857, 640] on button "Request Borrower Info" at bounding box center [881, 651] width 149 height 22
click at [859, 701] on button "Request Borrower Info" at bounding box center [881, 712] width 149 height 22
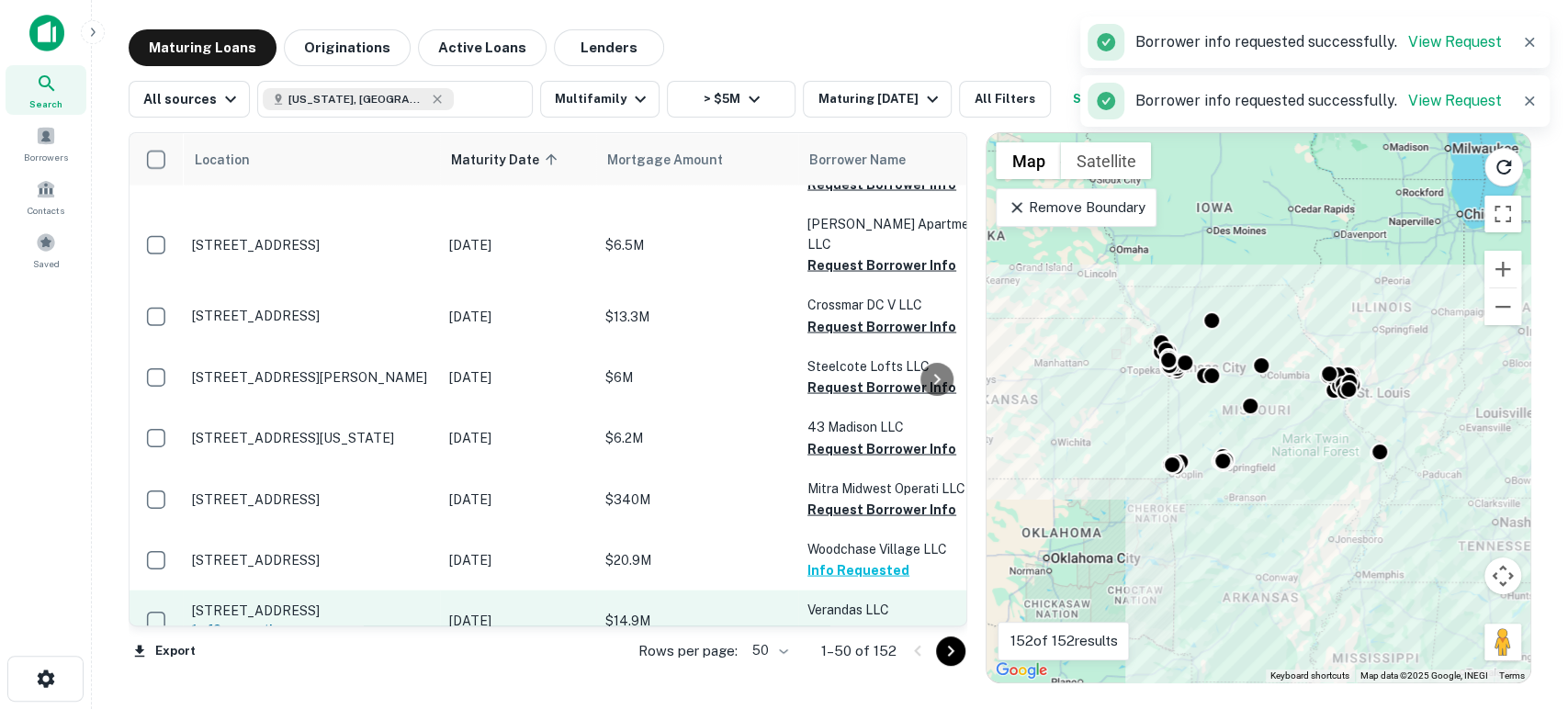
scroll to position [2449, 0]
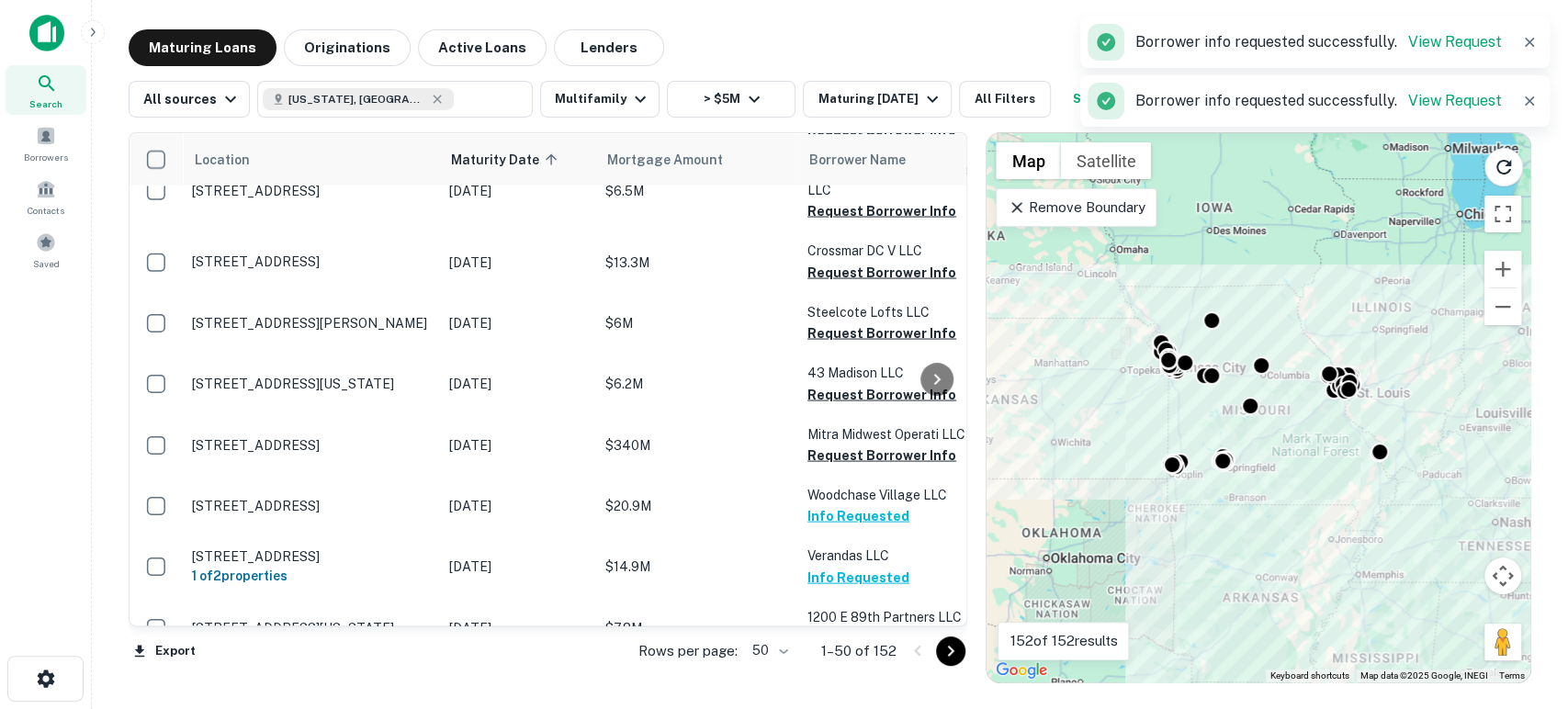
click at [860, 687] on button "Request Borrower Info" at bounding box center [881, 698] width 149 height 22
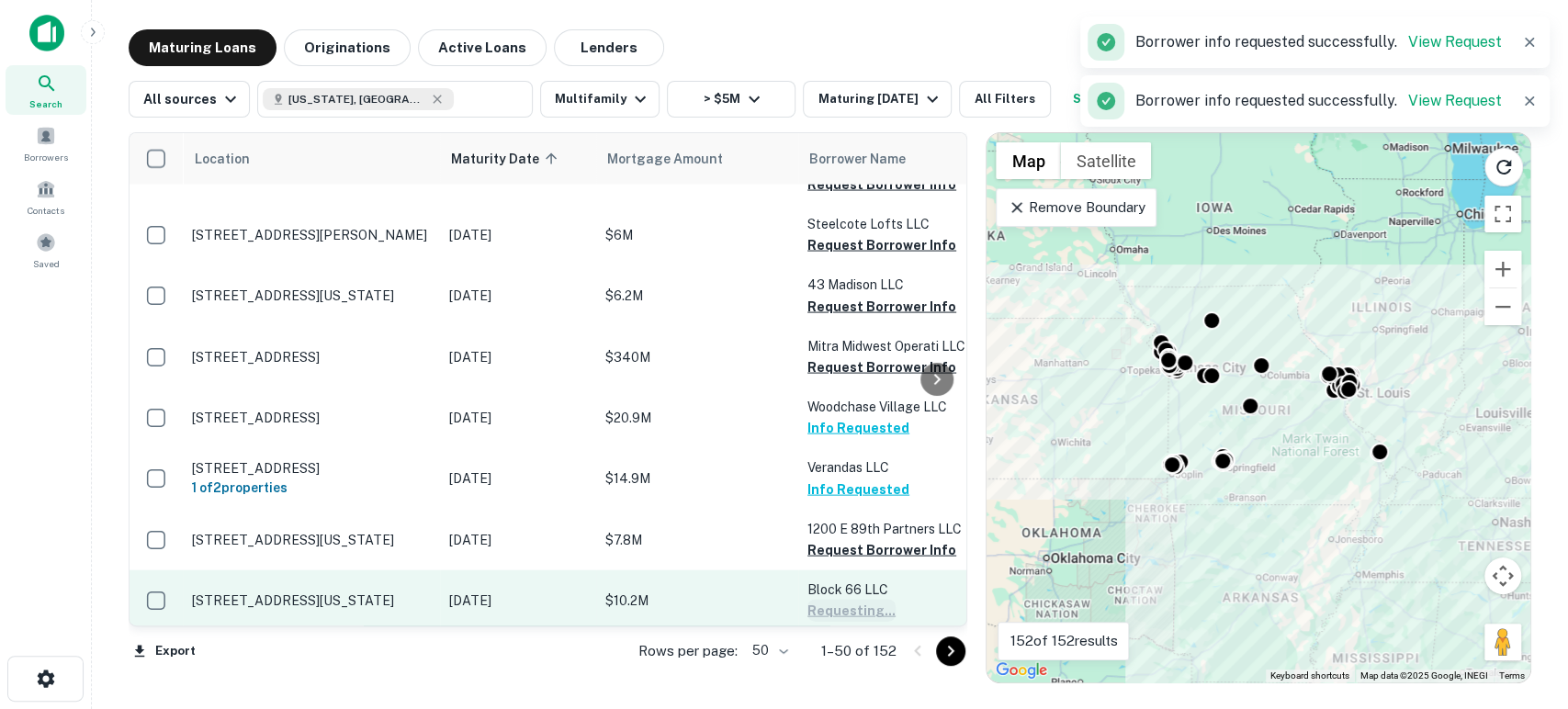
scroll to position [2585, 0]
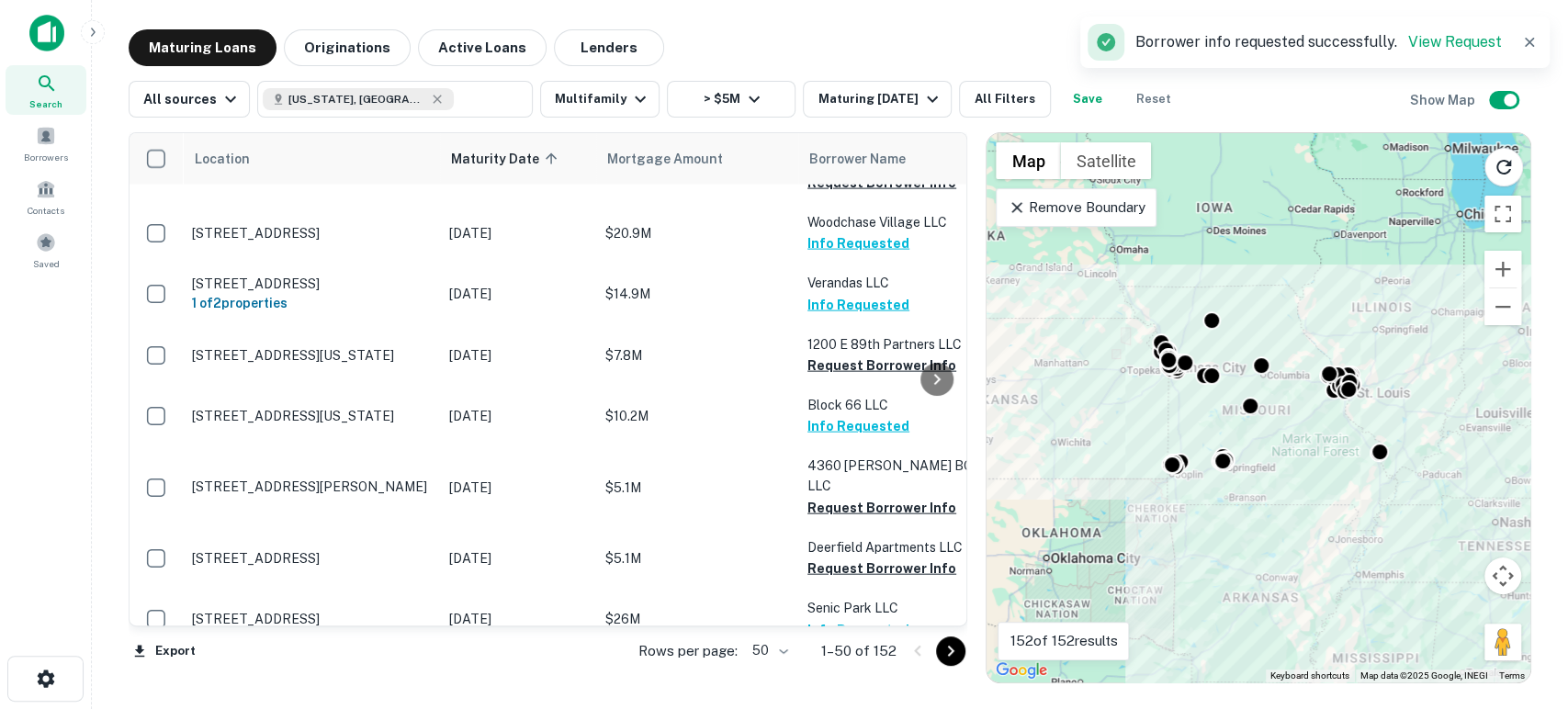
scroll to position [2825, 0]
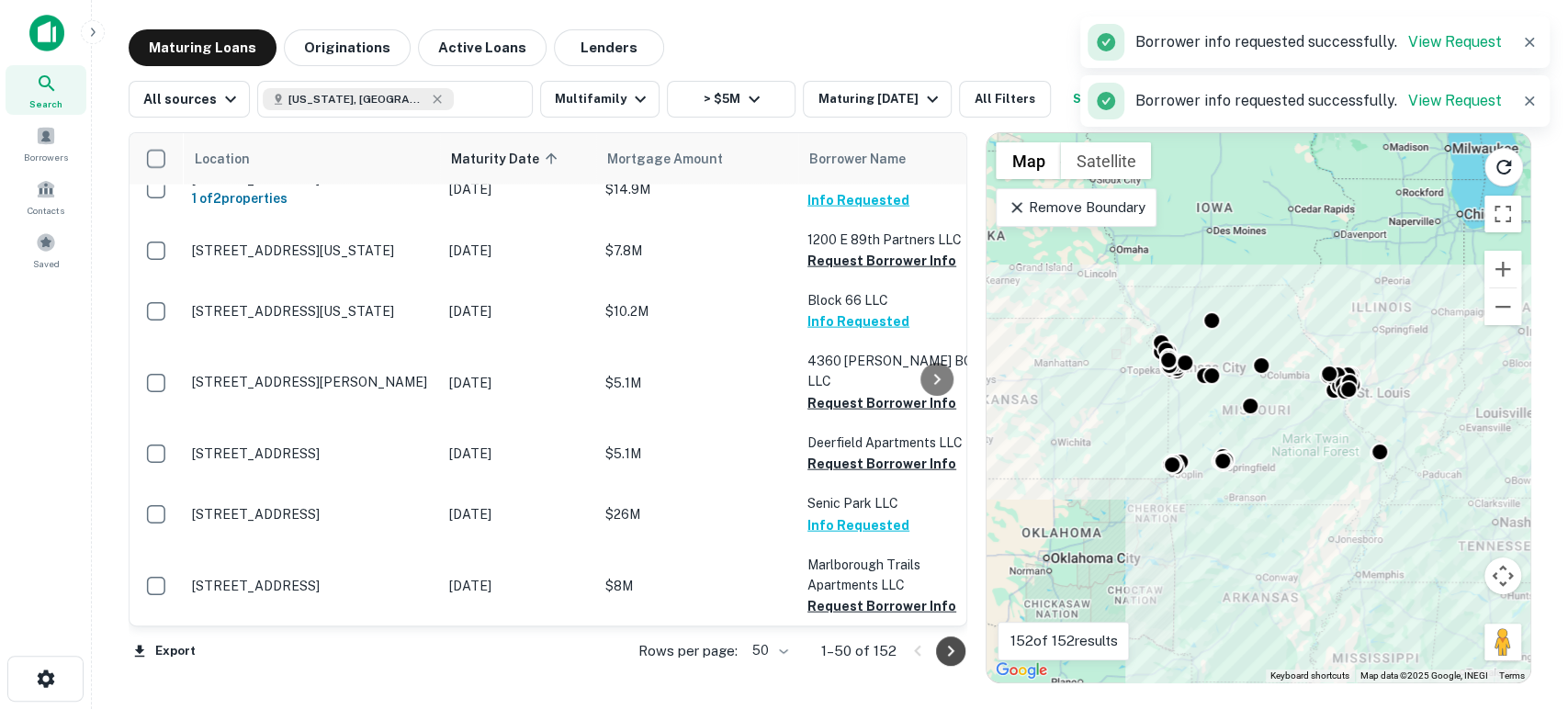
click at [954, 657] on icon "Go to next page" at bounding box center [950, 651] width 22 height 22
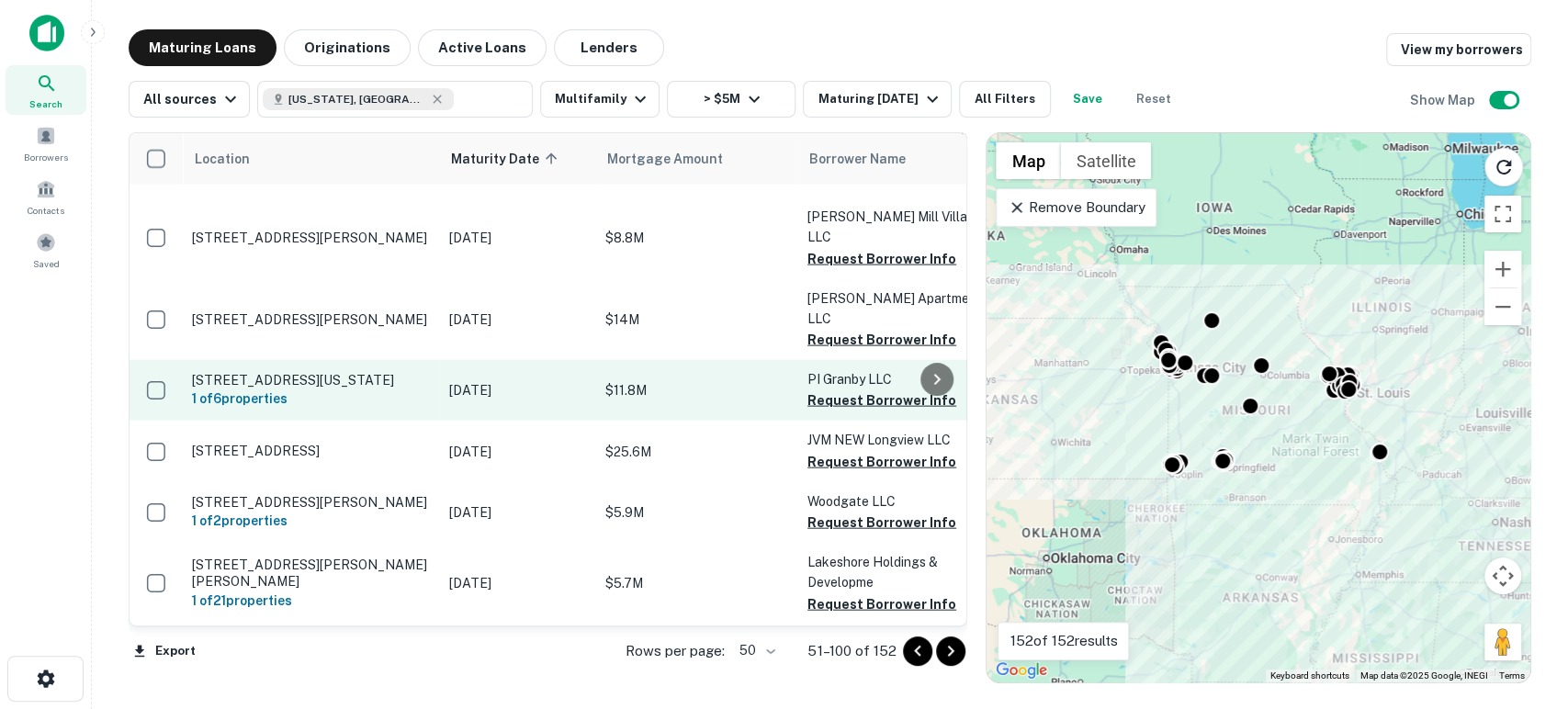
scroll to position [2553, 0]
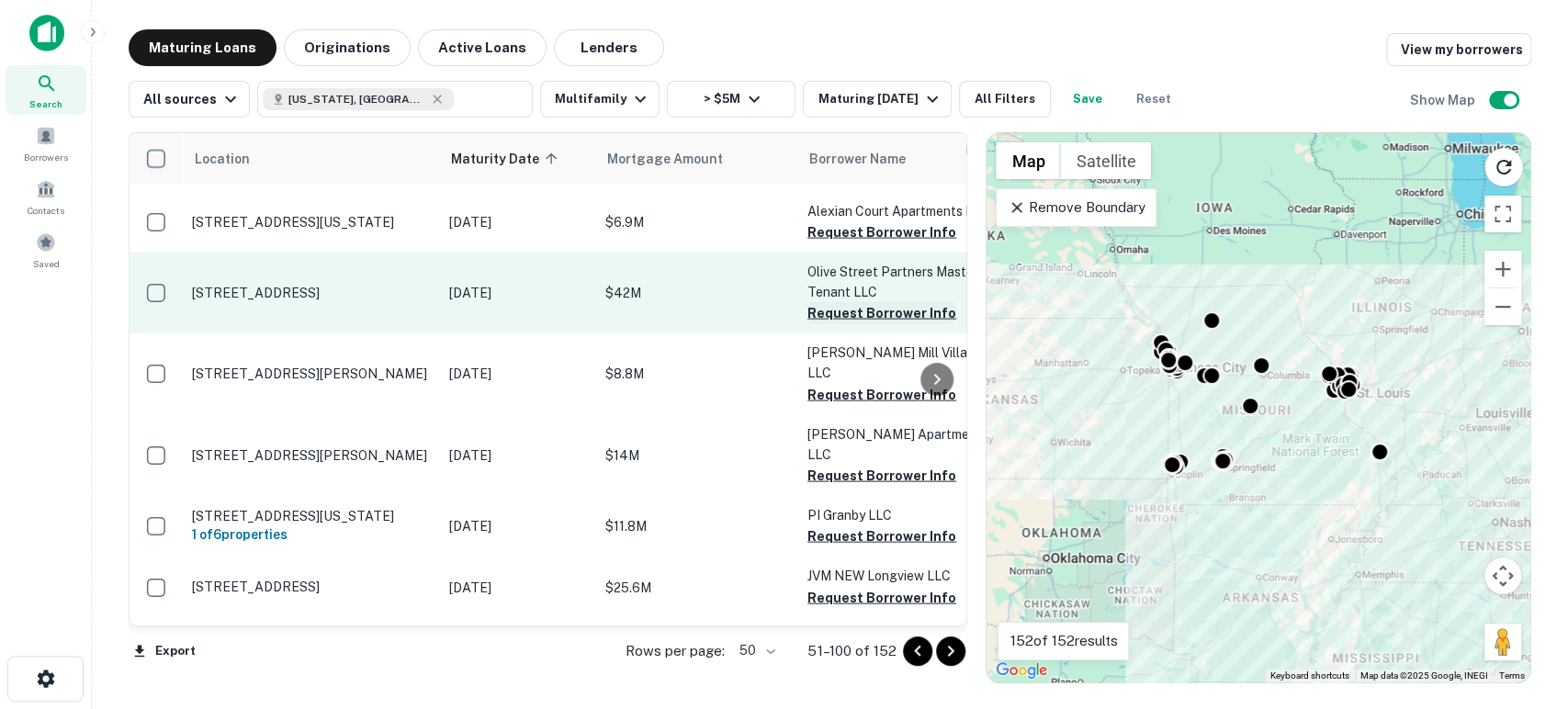
click at [878, 302] on button "Request Borrower Info" at bounding box center [881, 313] width 149 height 22
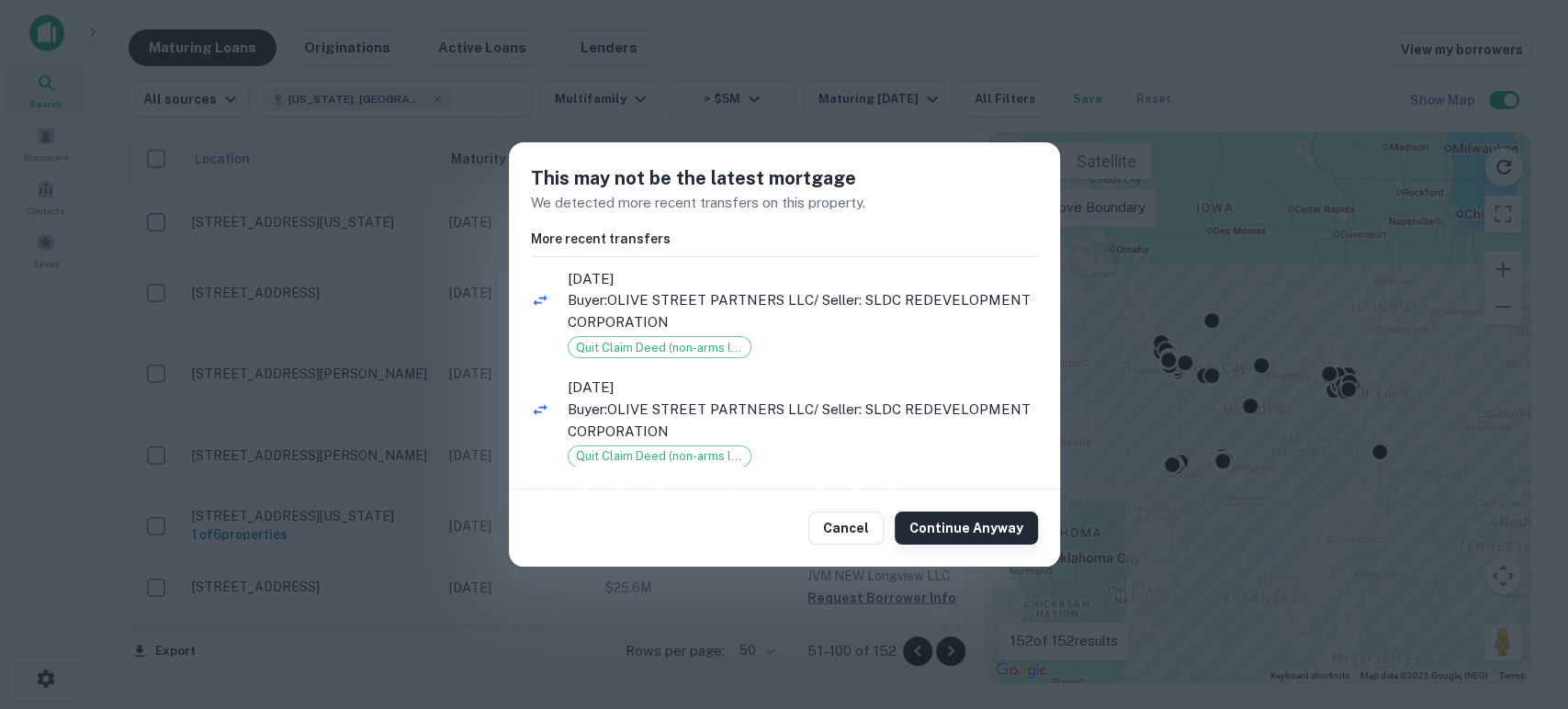
click at [942, 540] on button "Continue Anyway" at bounding box center [967, 528] width 144 height 33
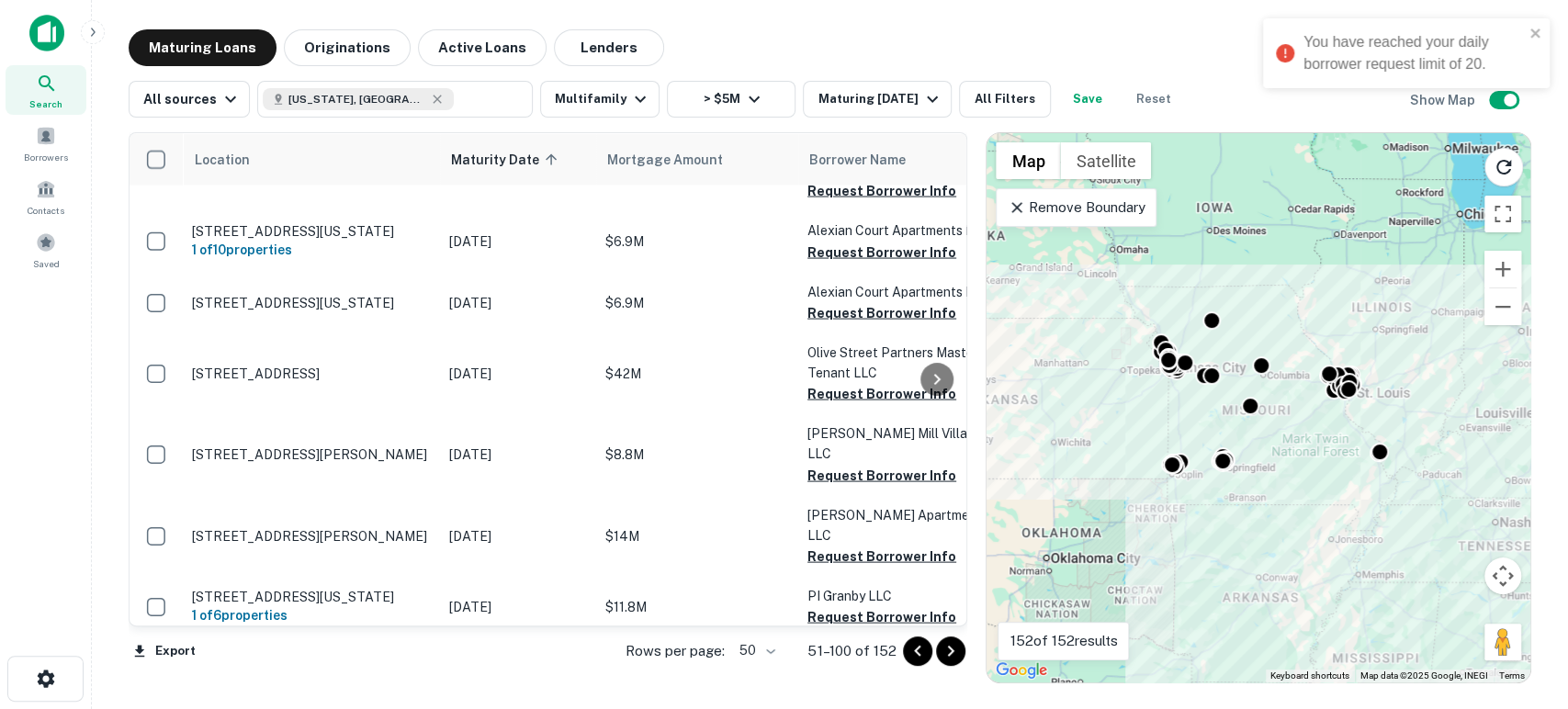
scroll to position [2417, 0]
